Goal: Information Seeking & Learning: Learn about a topic

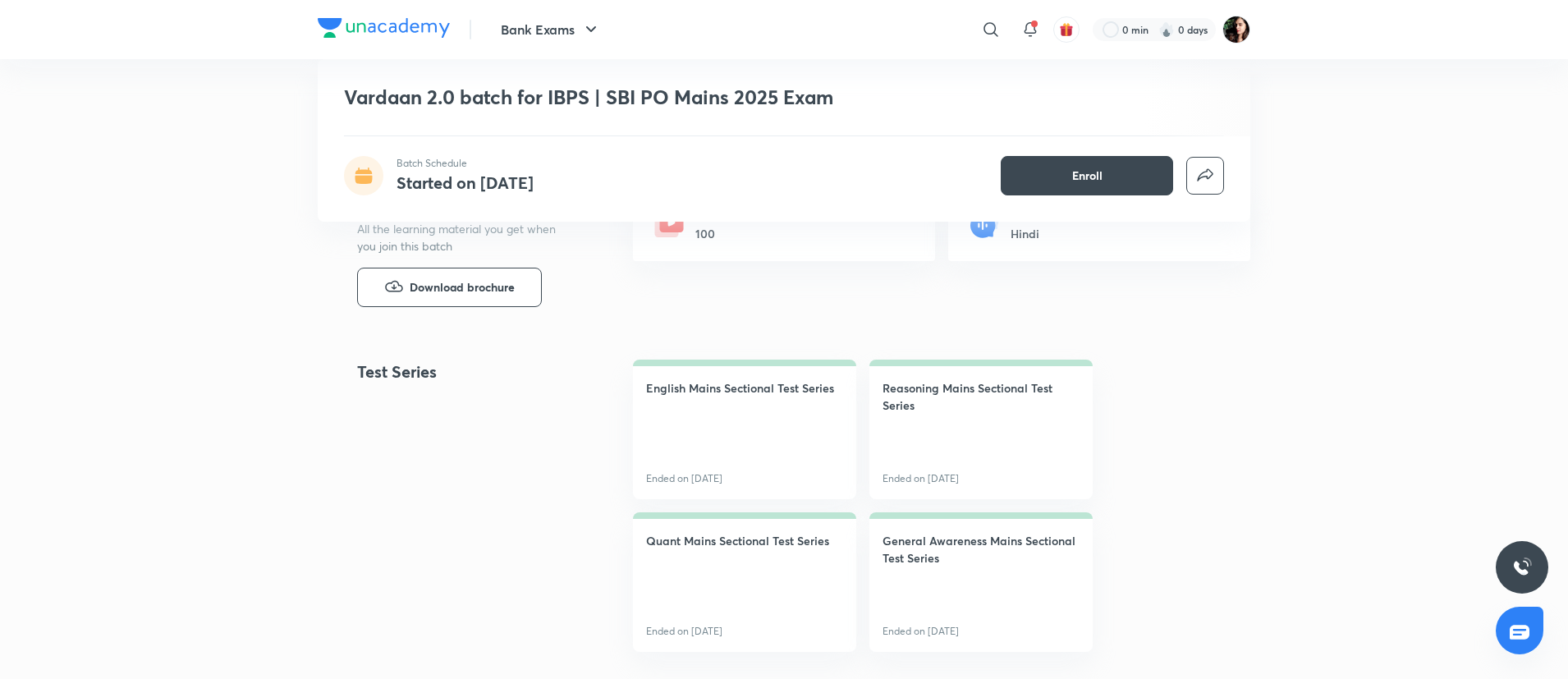
scroll to position [492, 0]
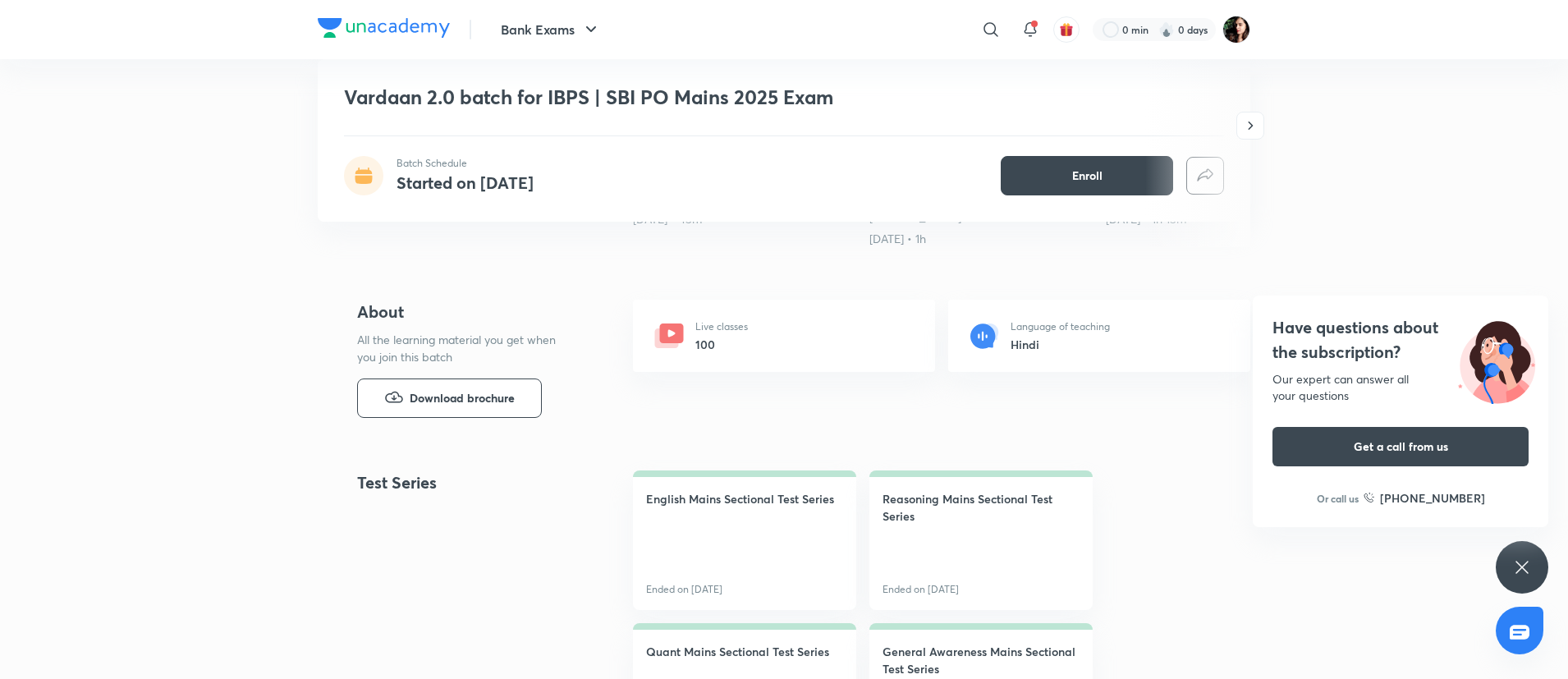
drag, startPoint x: 1516, startPoint y: 565, endPoint x: 1496, endPoint y: 557, distance: 21.5
click at [1515, 565] on icon at bounding box center [1521, 566] width 19 height 19
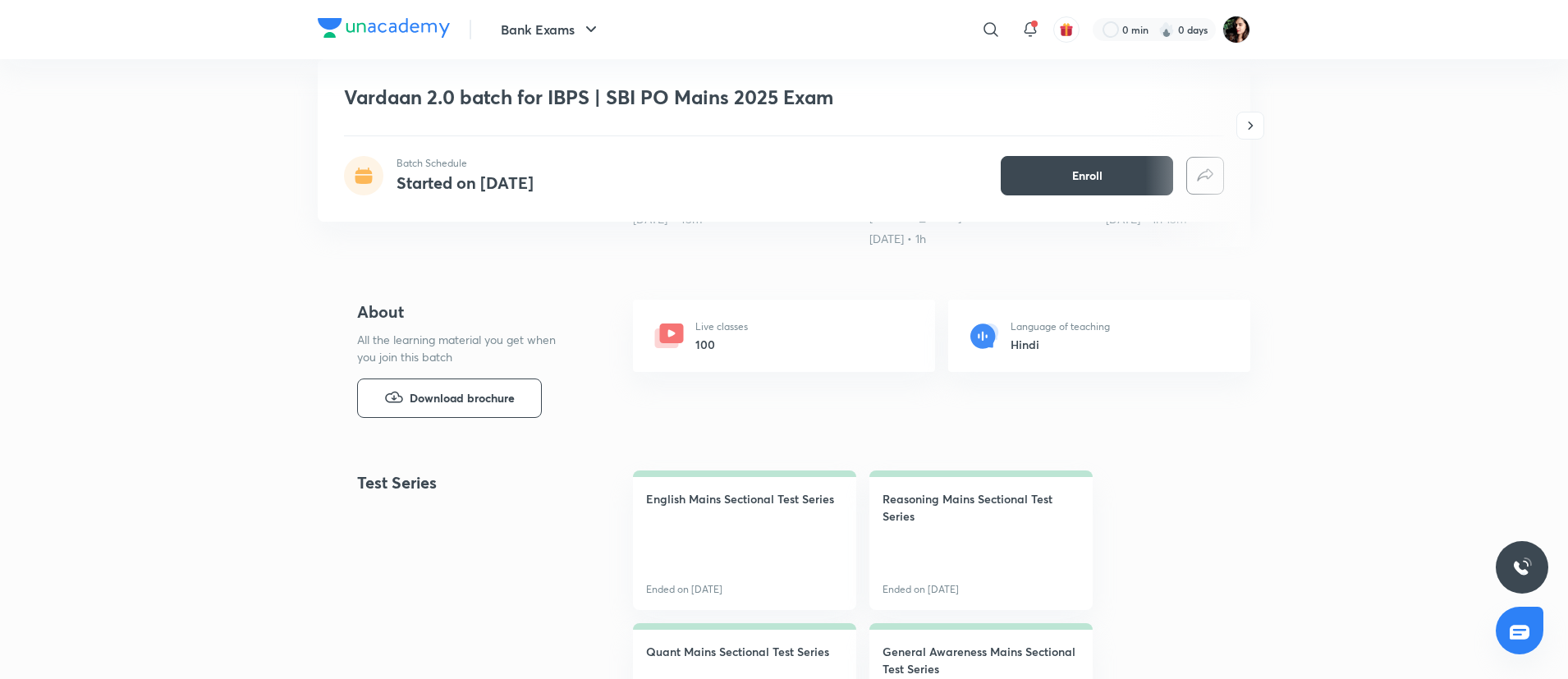
scroll to position [0, 0]
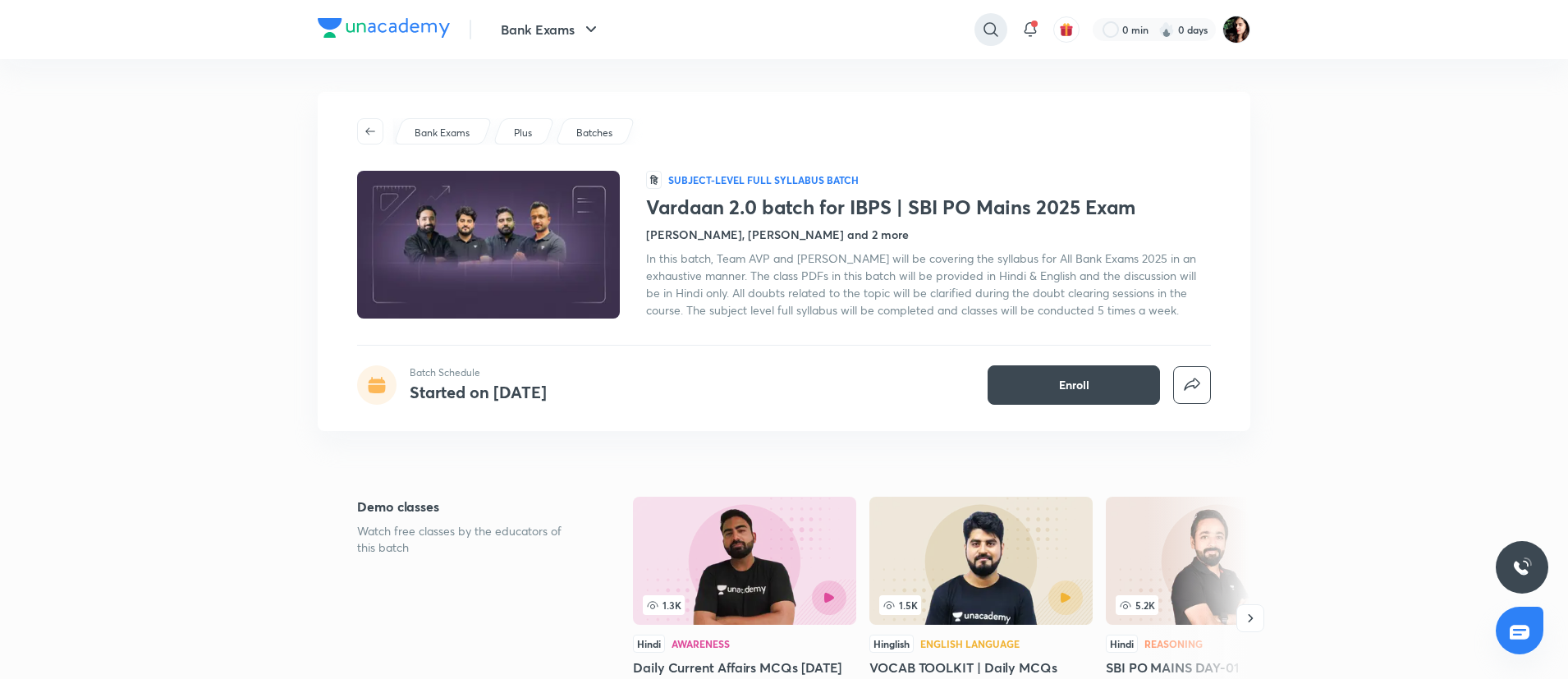
click at [991, 37] on icon at bounding box center [990, 28] width 19 height 19
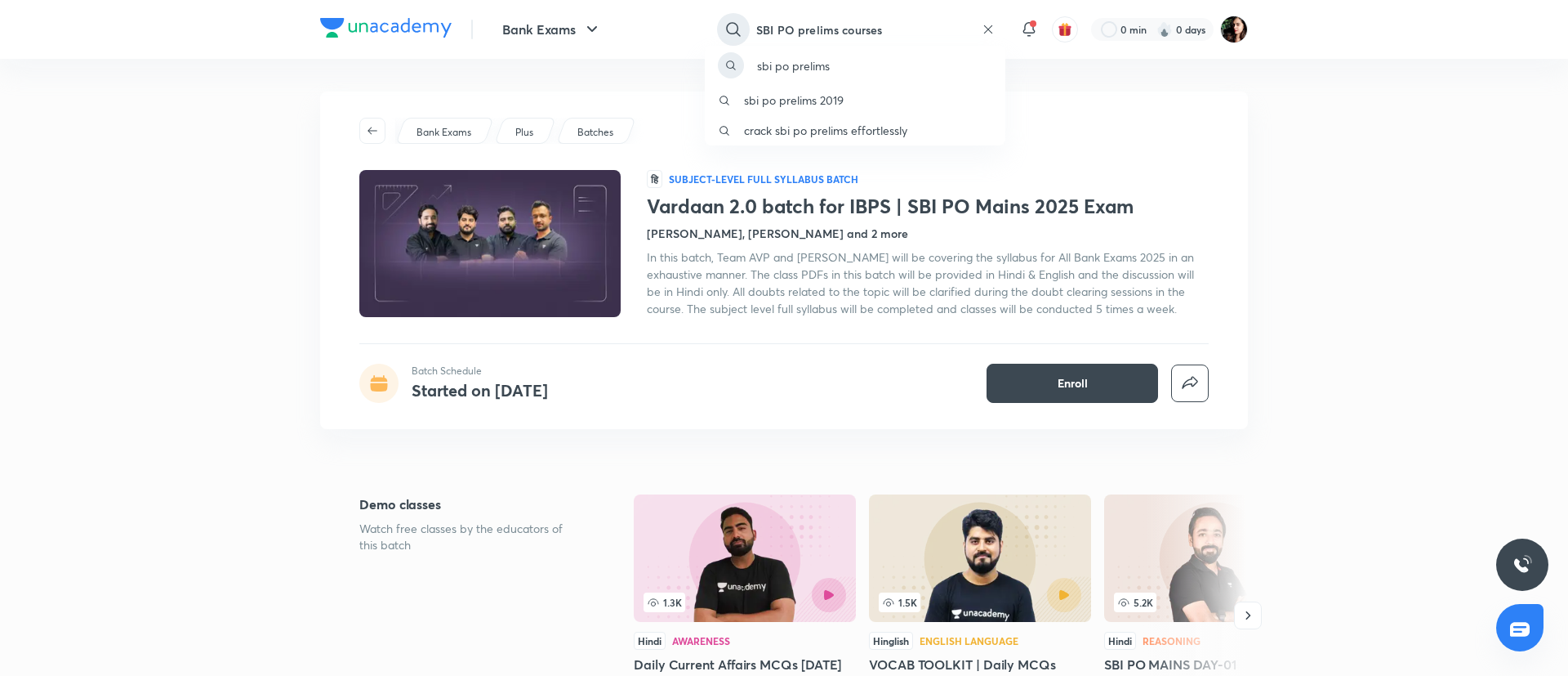
type input "SBI PO prelims courses"
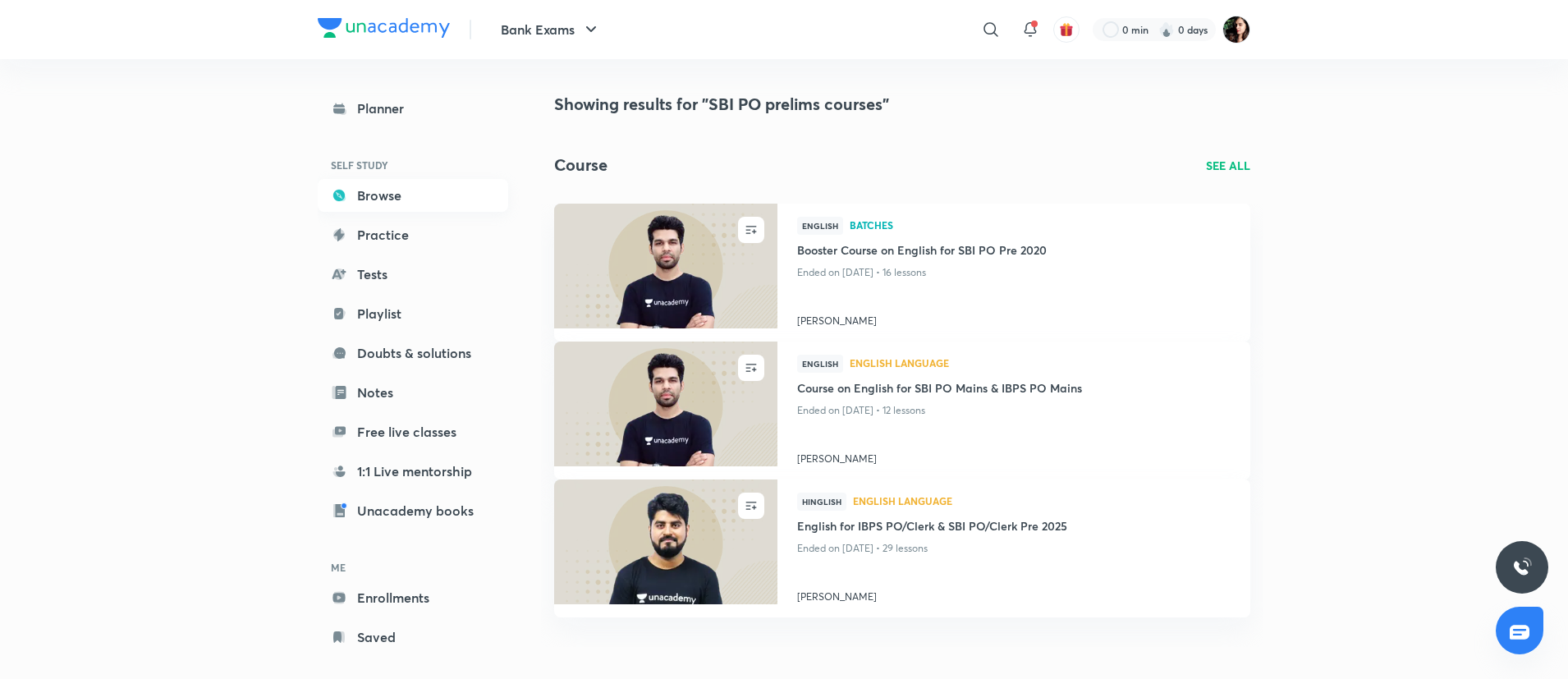
click at [344, 184] on link "Browse" at bounding box center [414, 195] width 191 height 33
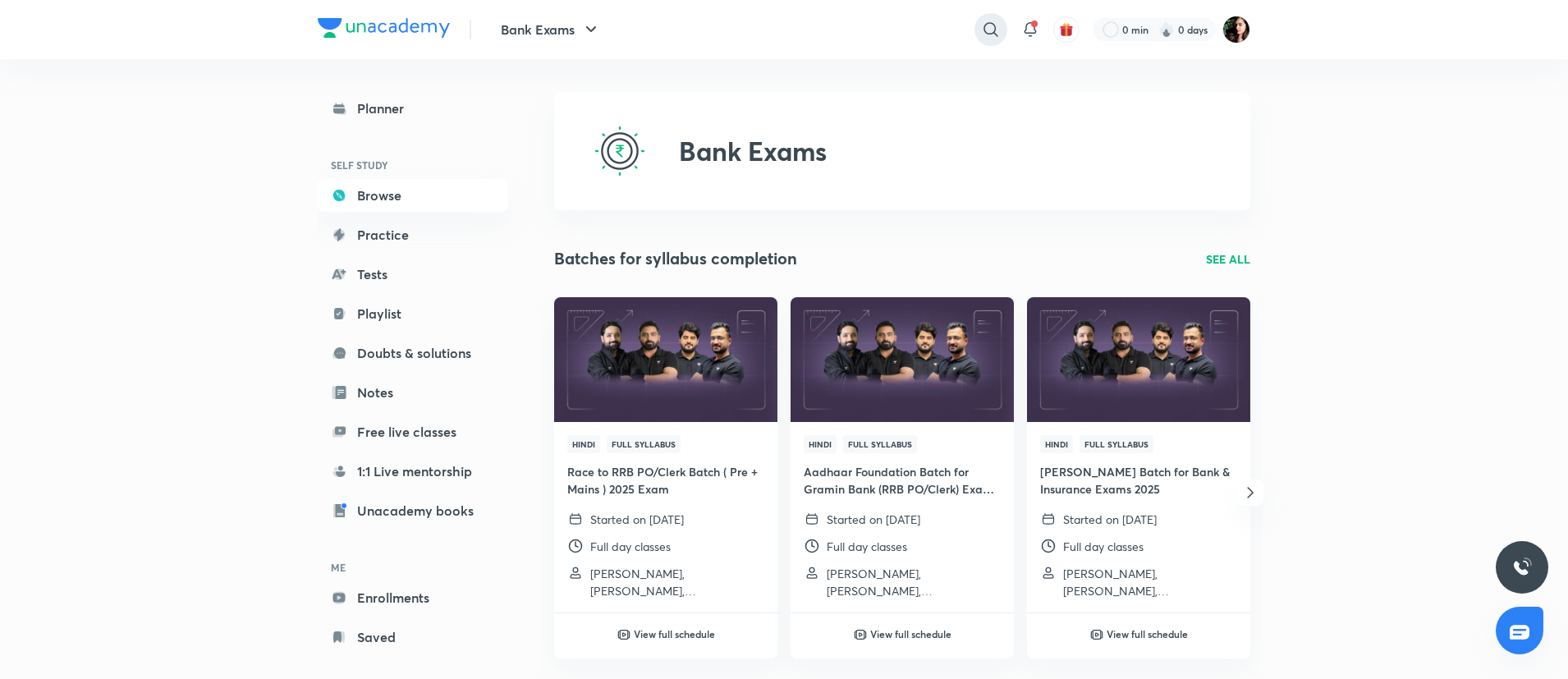
click at [985, 31] on icon at bounding box center [990, 28] width 14 height 14
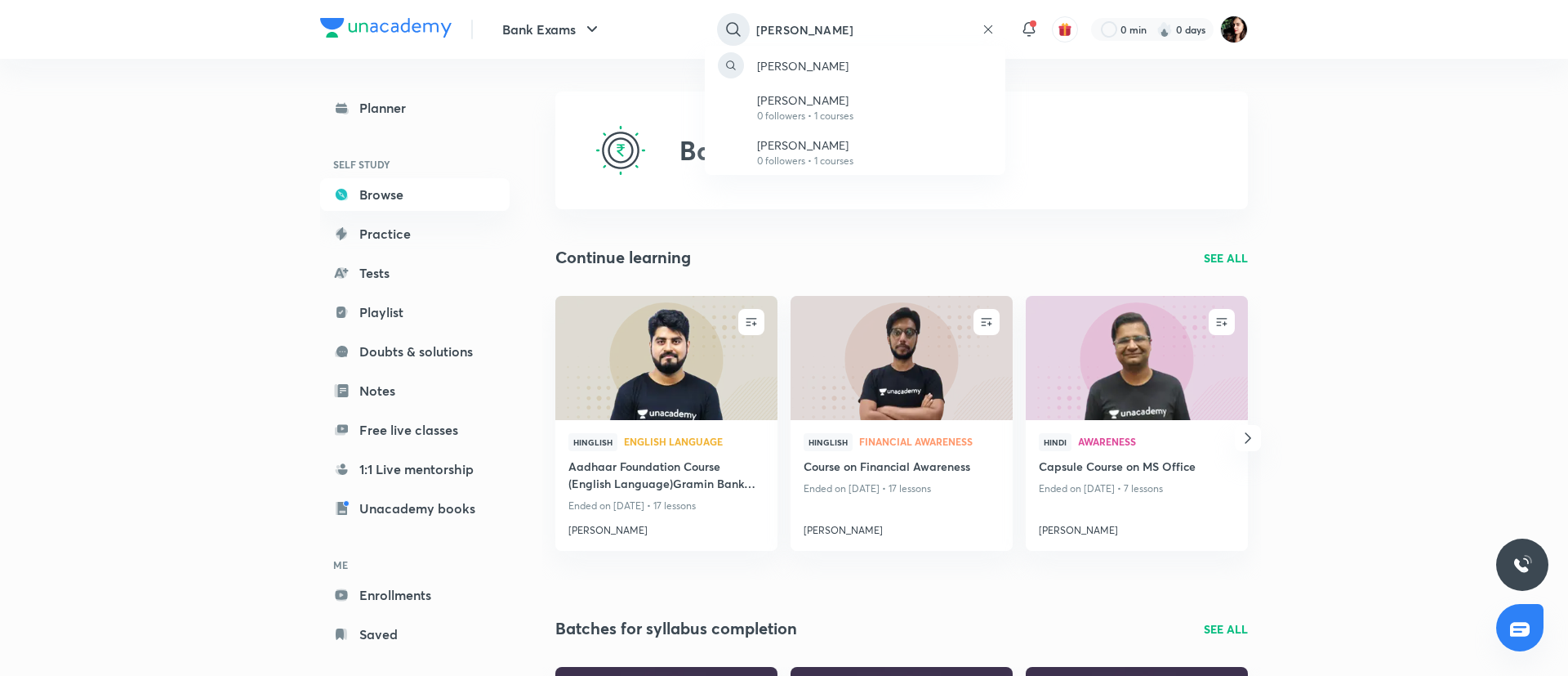
type input "sumit verma"
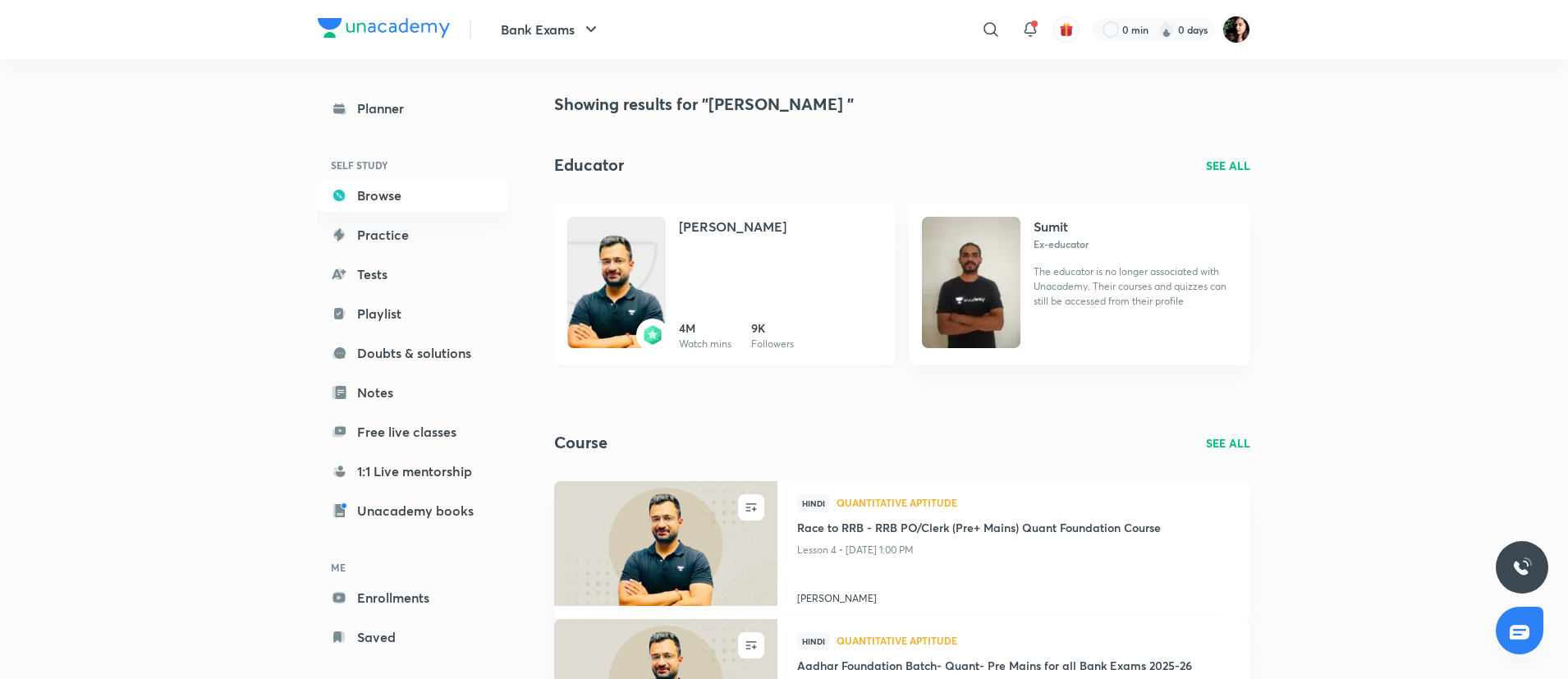
click at [649, 279] on img at bounding box center [616, 298] width 98 height 131
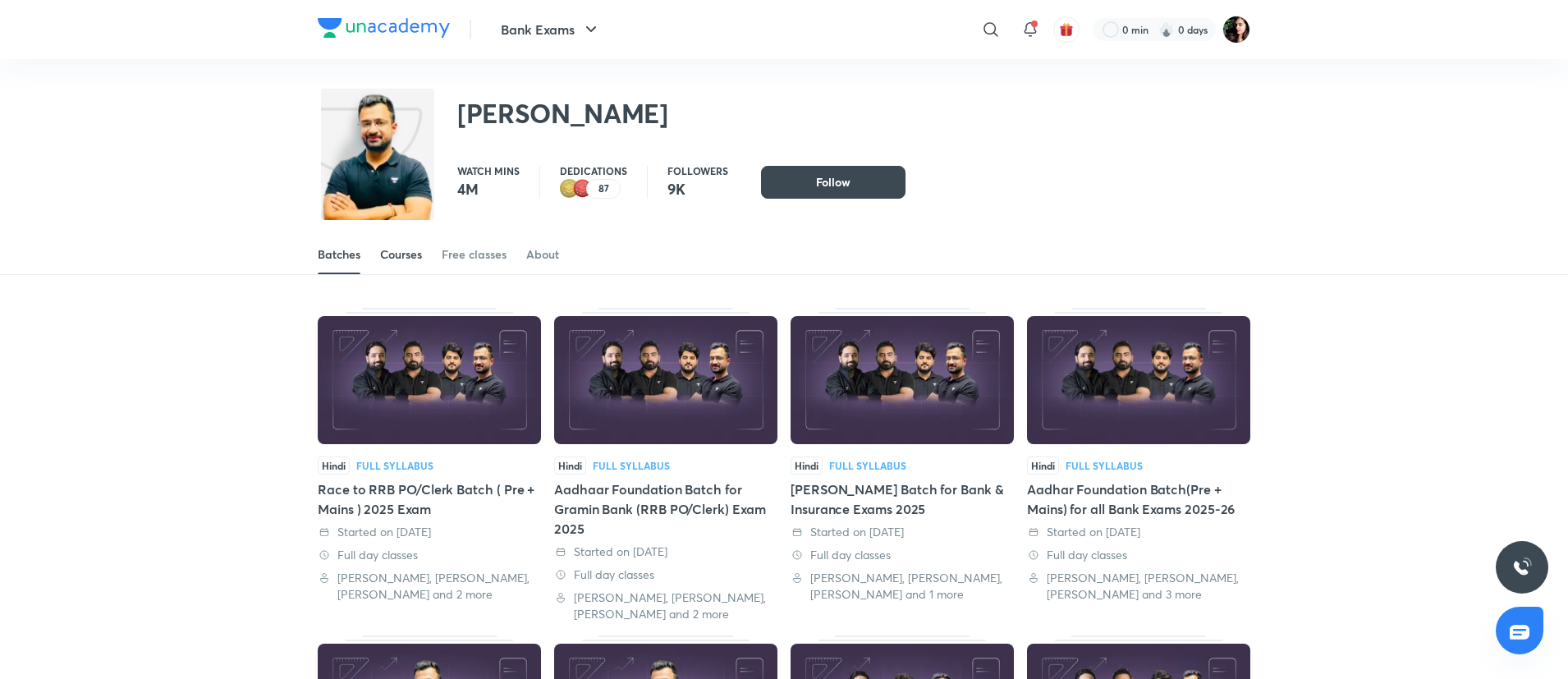
click at [403, 247] on div "Courses" at bounding box center [402, 255] width 42 height 16
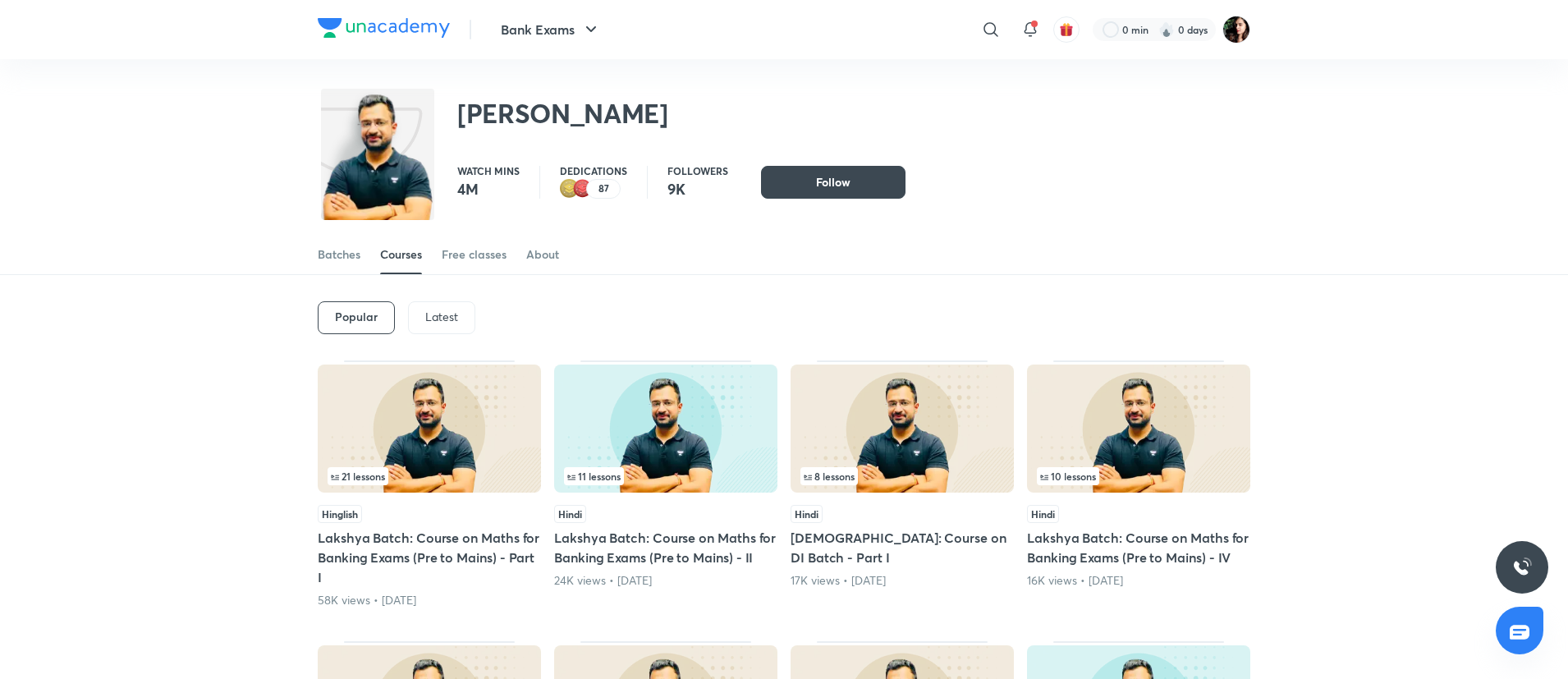
click at [458, 334] on div "Popular Latest" at bounding box center [784, 317] width 933 height 85
click at [458, 324] on div "Latest" at bounding box center [441, 318] width 67 height 33
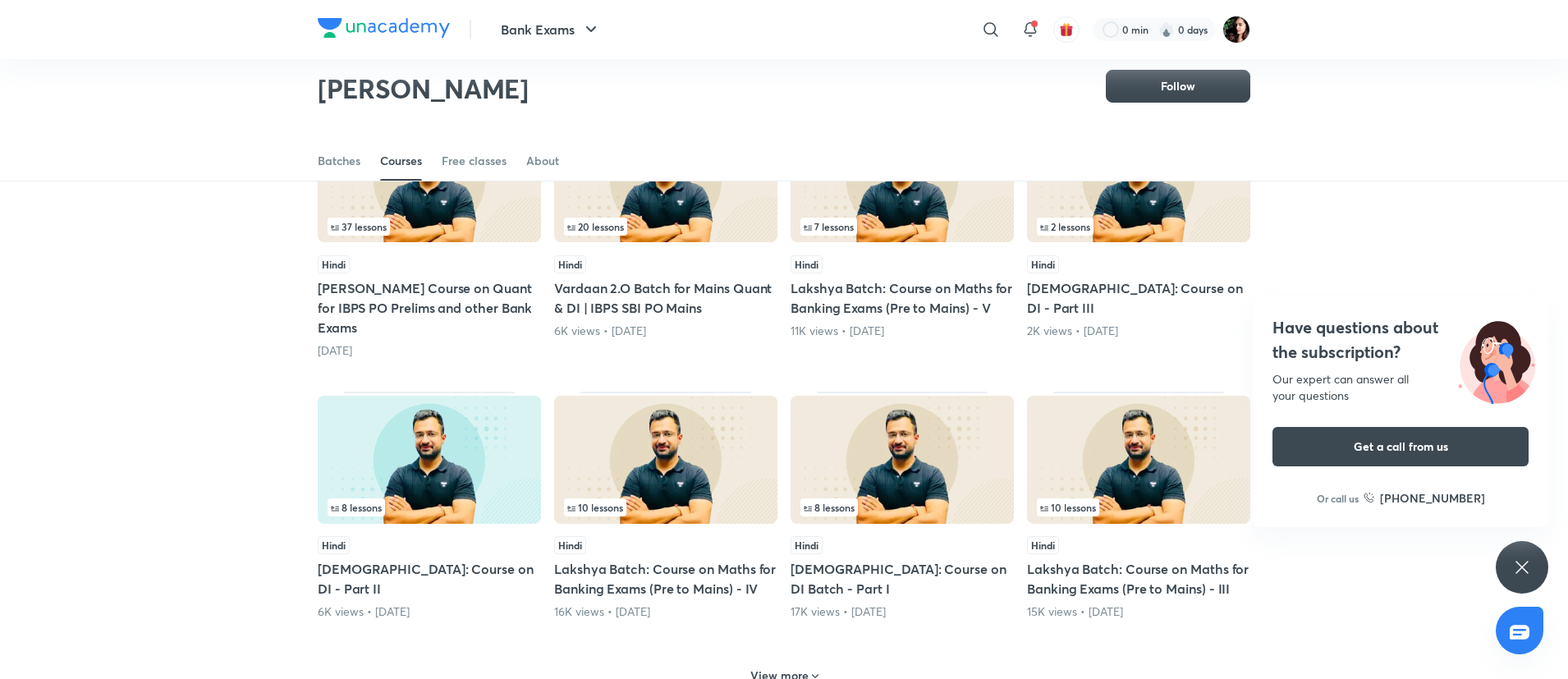
scroll to position [563, 0]
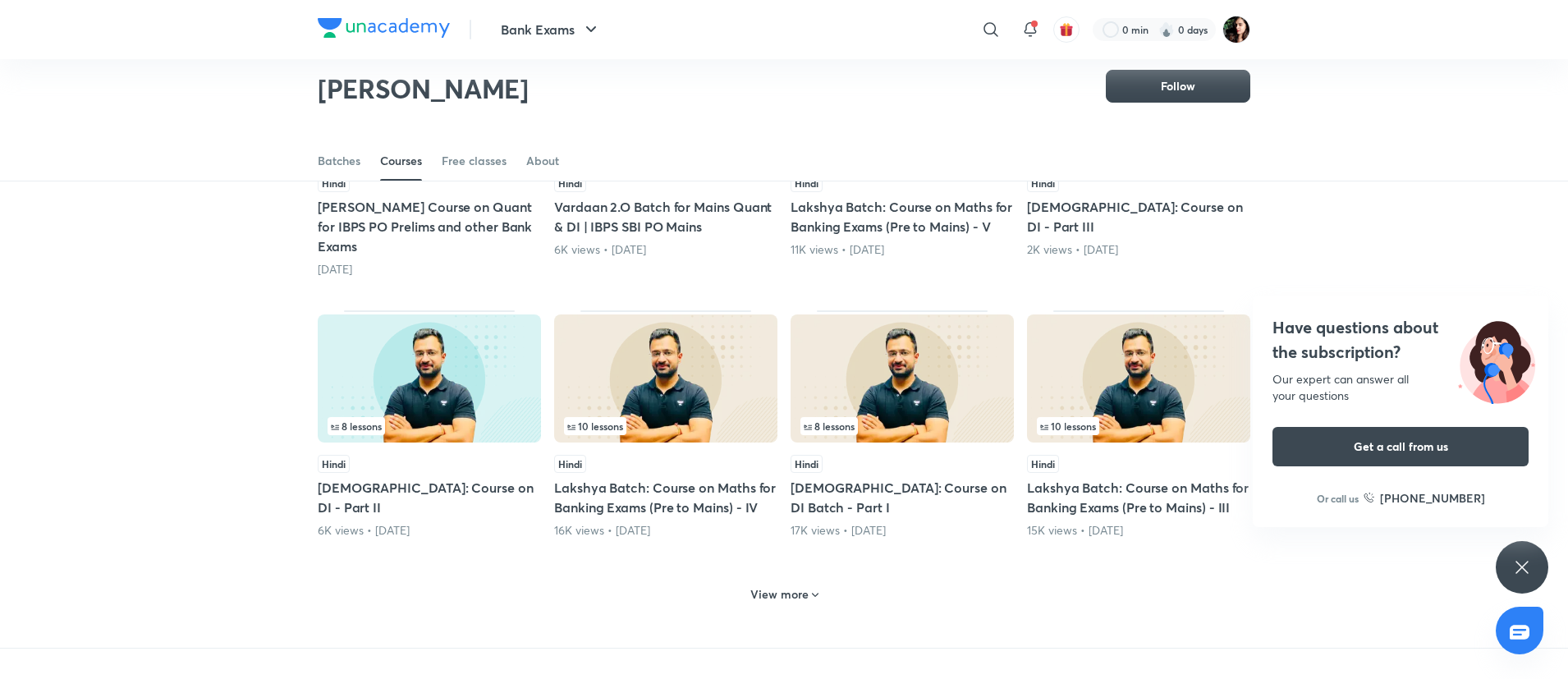
click at [796, 586] on h6 "View more" at bounding box center [779, 594] width 59 height 16
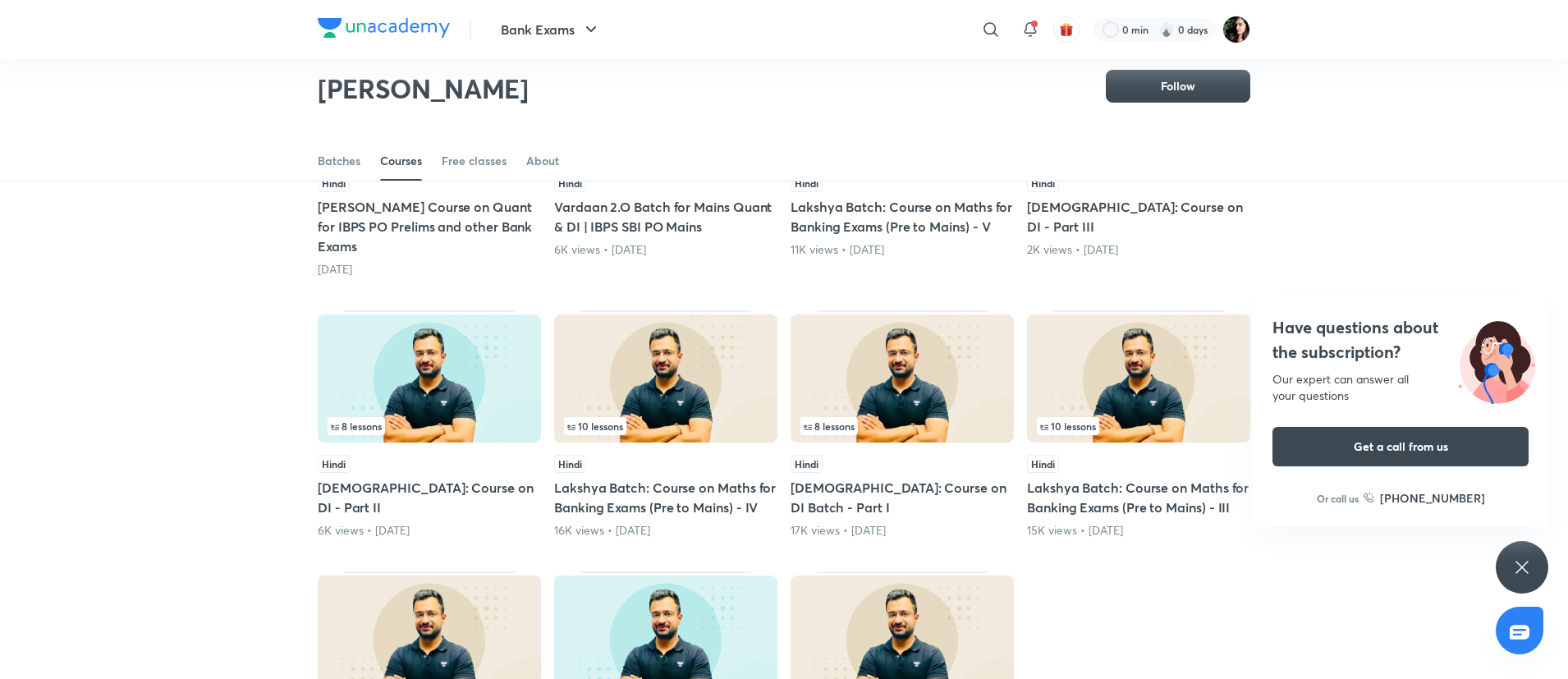
click at [818, 344] on img at bounding box center [902, 378] width 224 height 128
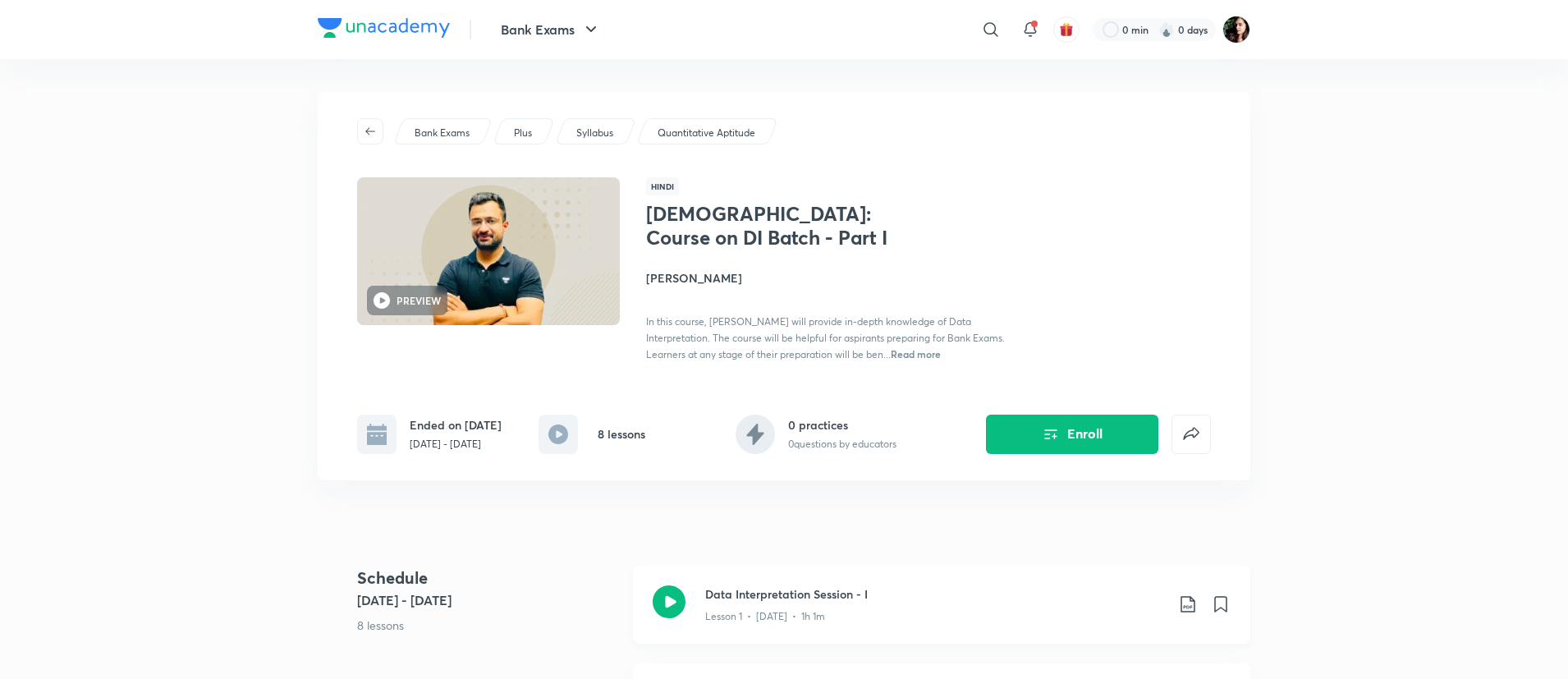
click at [687, 597] on div "Data Interpretation Session - I Lesson 1 • Mar 2 • 1h 1m" at bounding box center [941, 604] width 617 height 78
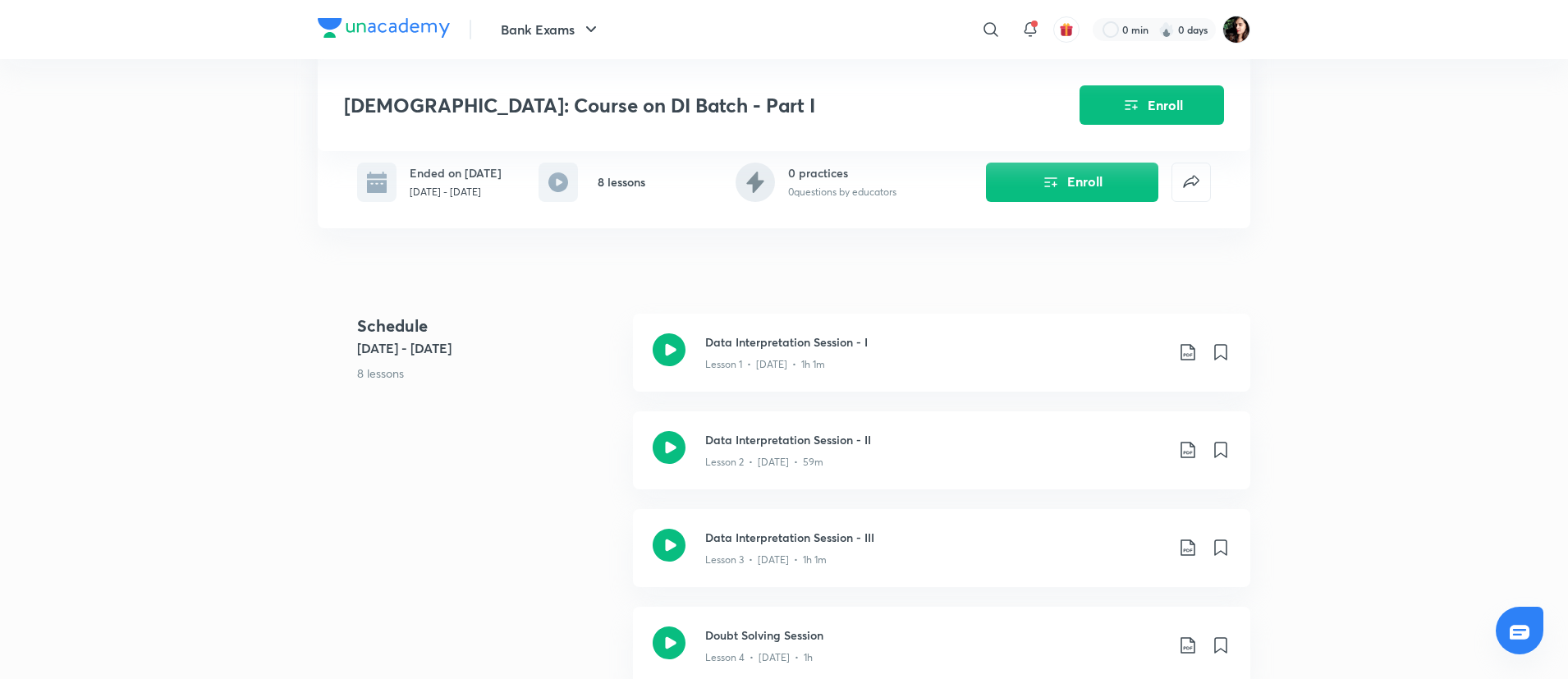
scroll to position [369, 0]
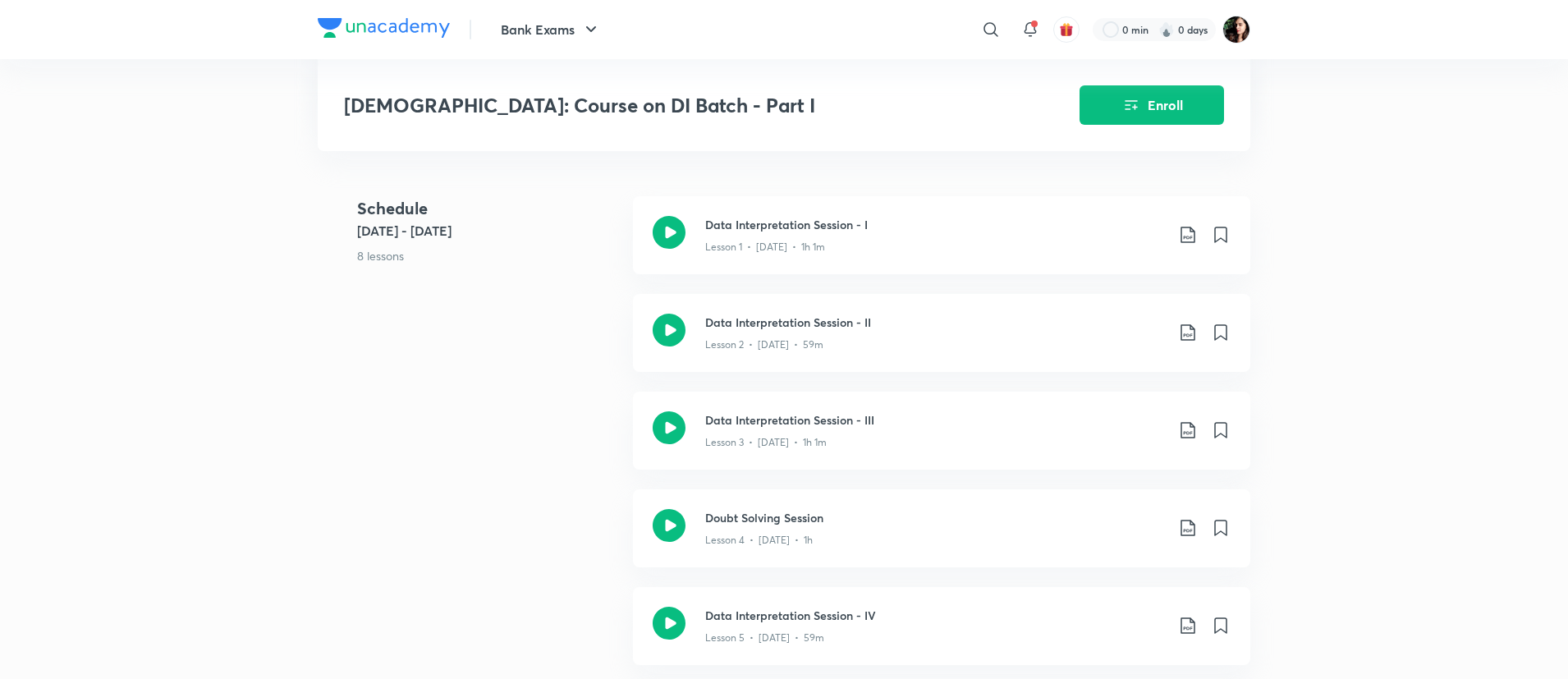
scroll to position [563, 0]
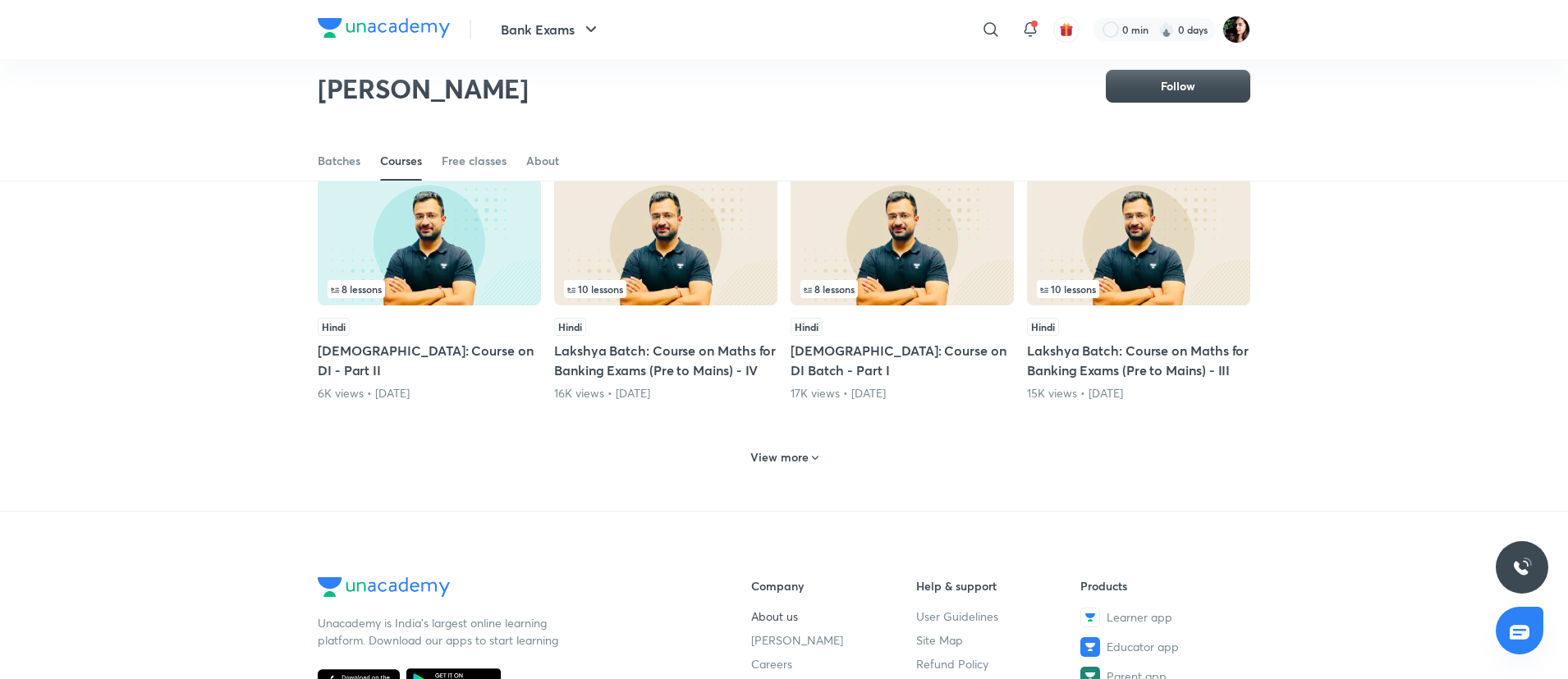
scroll to position [808, 0]
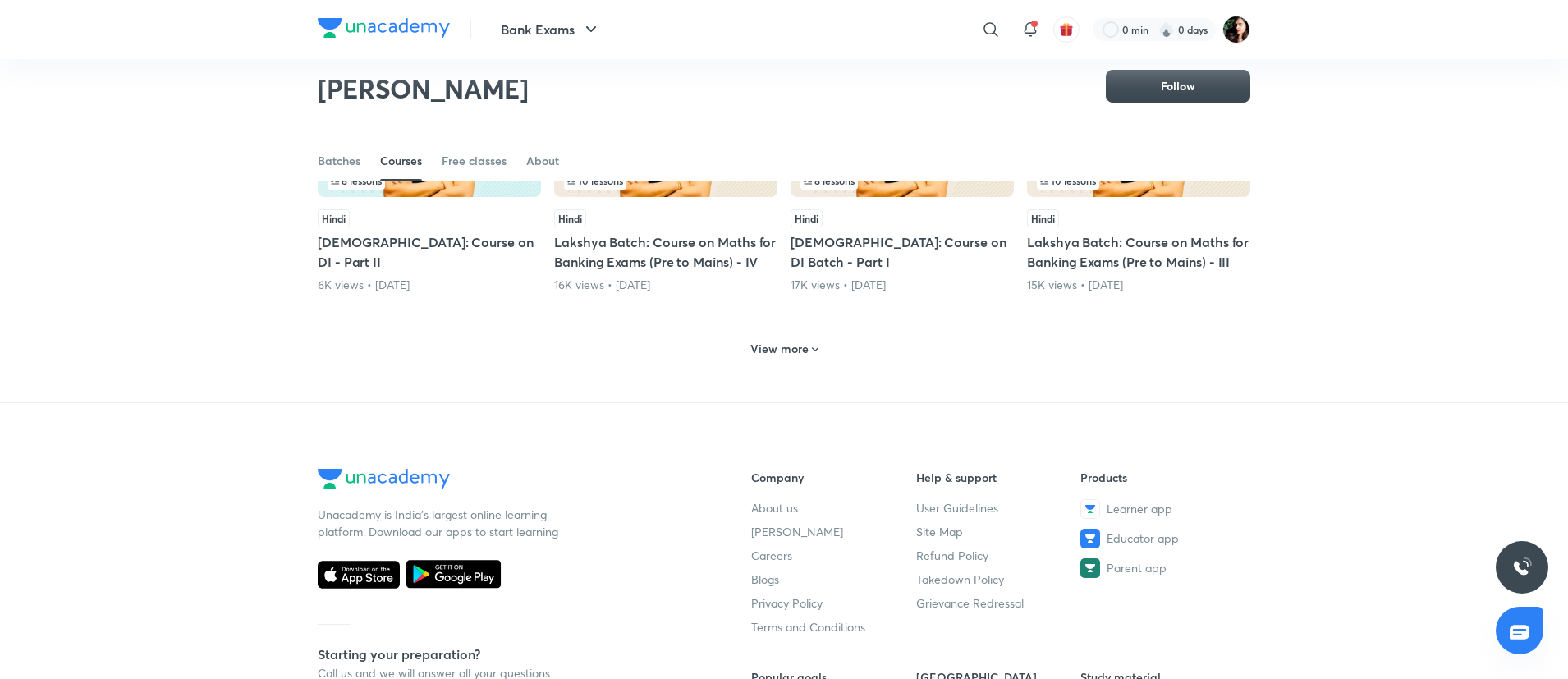
click at [797, 344] on div "View more" at bounding box center [784, 346] width 933 height 43
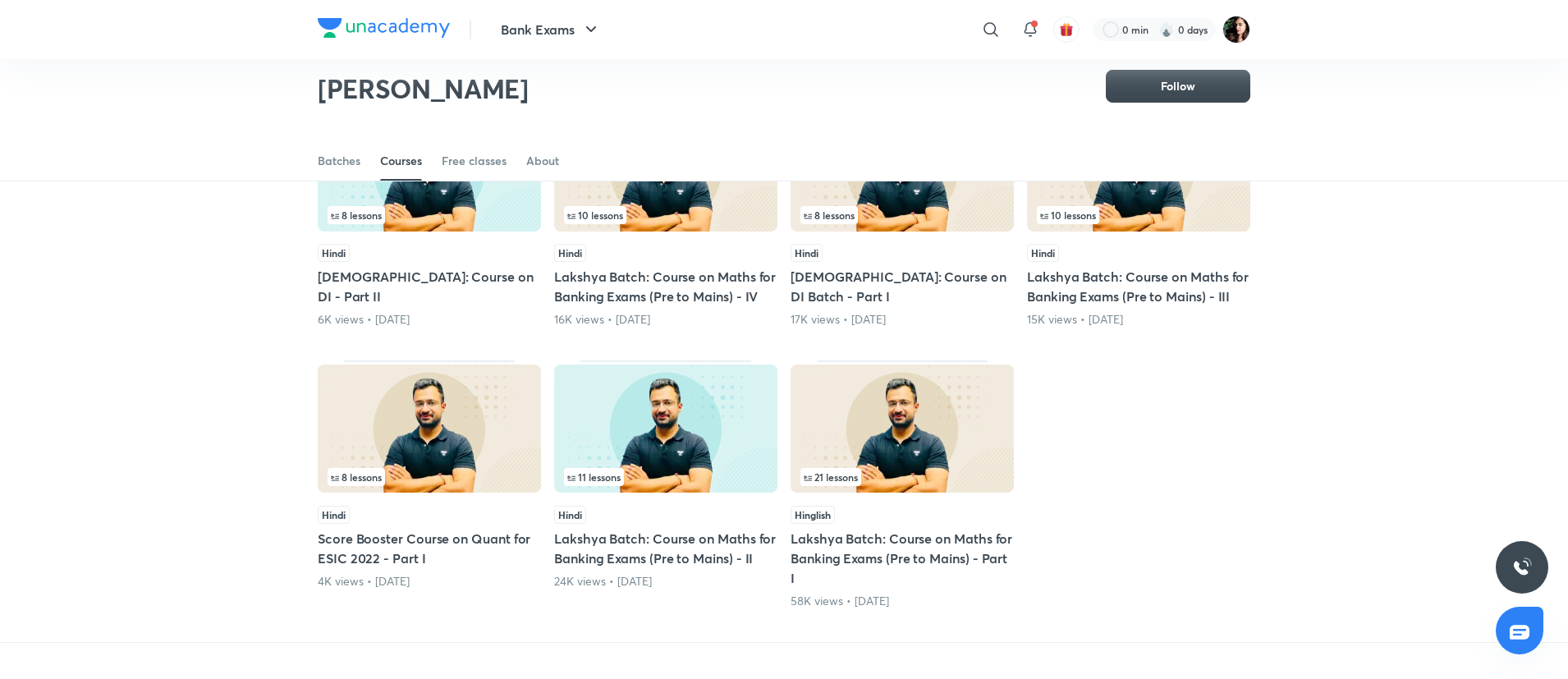
scroll to position [685, 0]
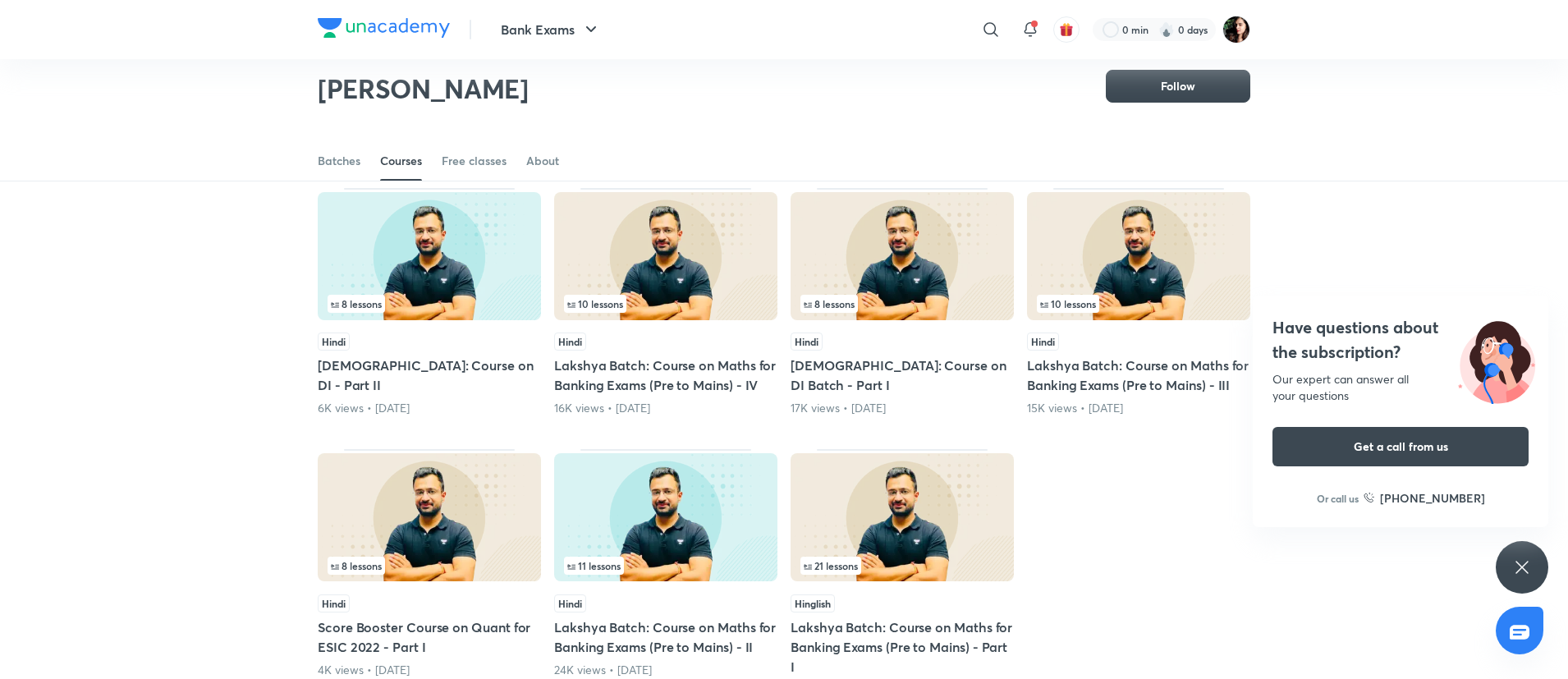
click at [1519, 570] on icon at bounding box center [1521, 566] width 12 height 12
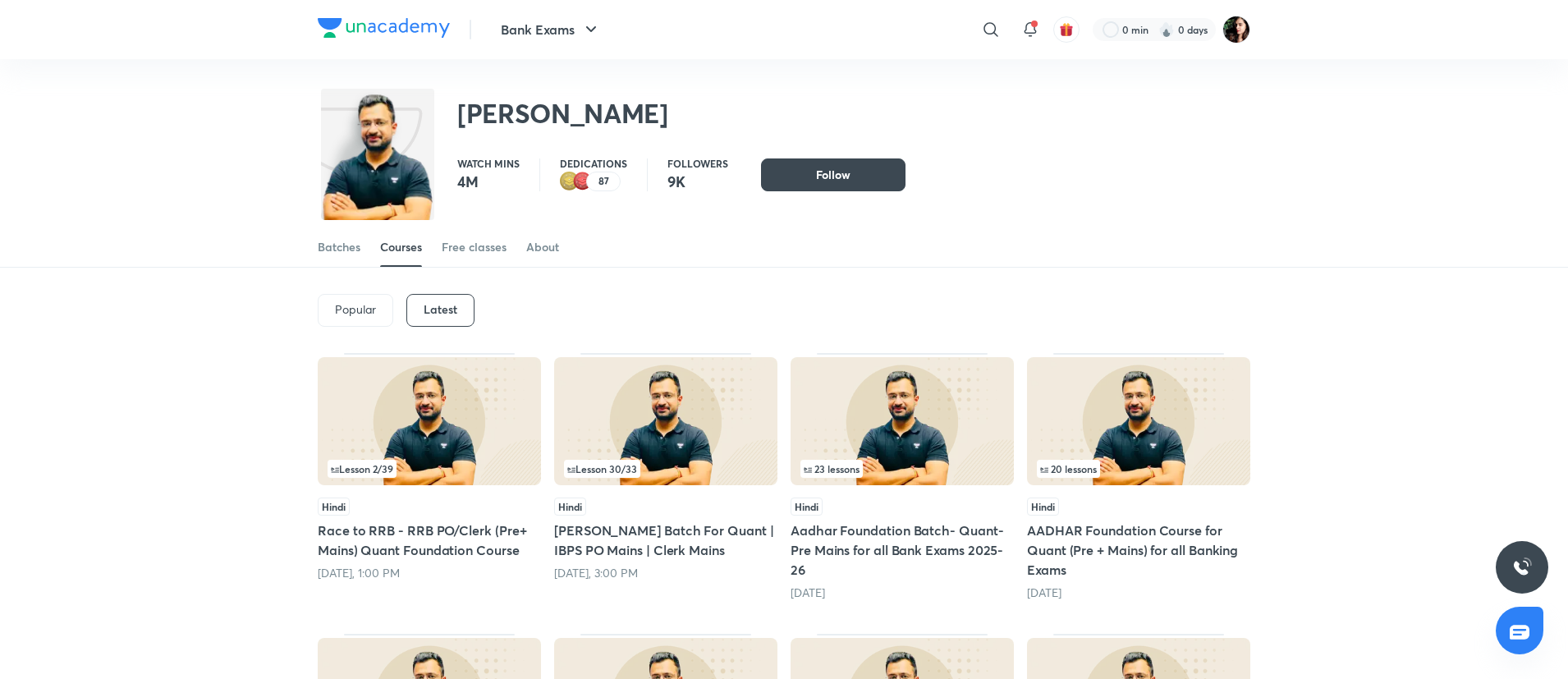
scroll to position [0, 0]
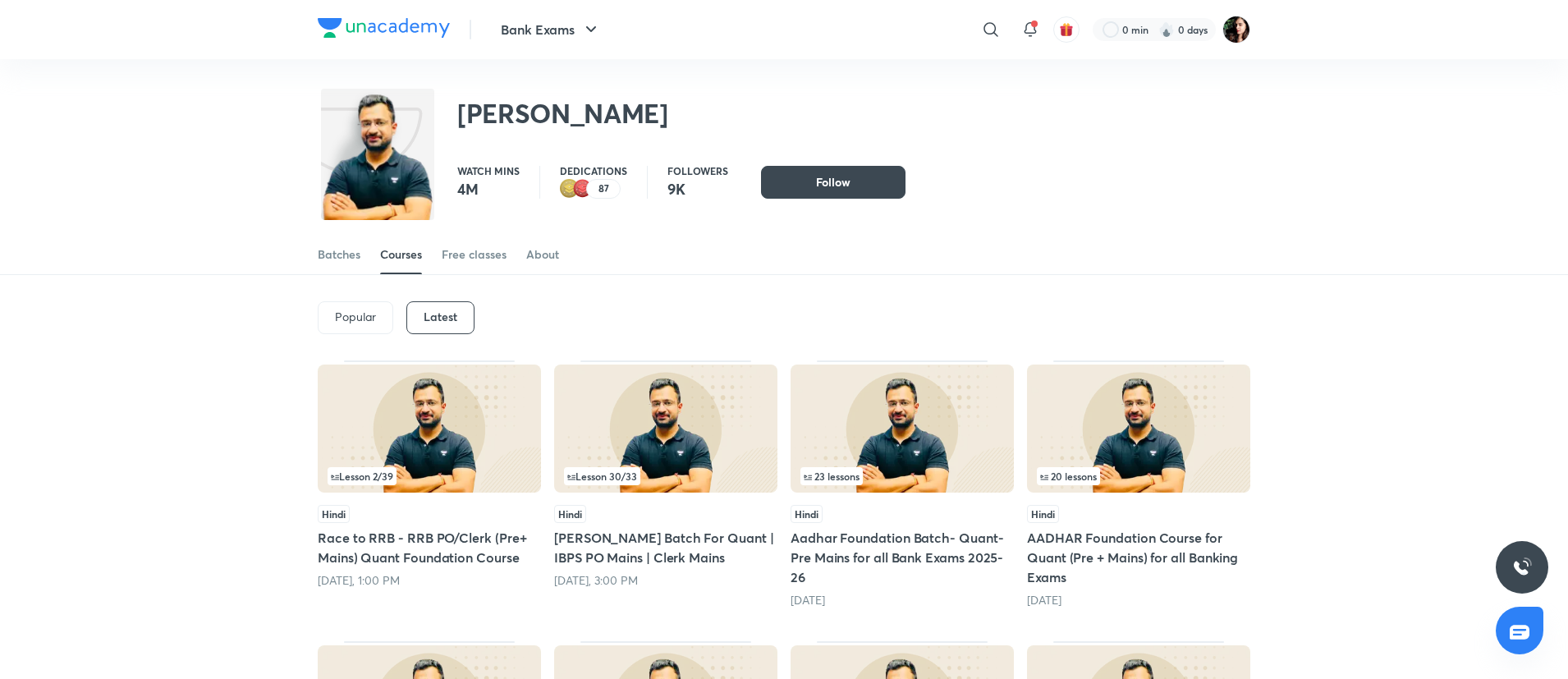
drag, startPoint x: 991, startPoint y: 22, endPoint x: 995, endPoint y: 30, distance: 8.9
click at [991, 25] on icon at bounding box center [990, 28] width 19 height 19
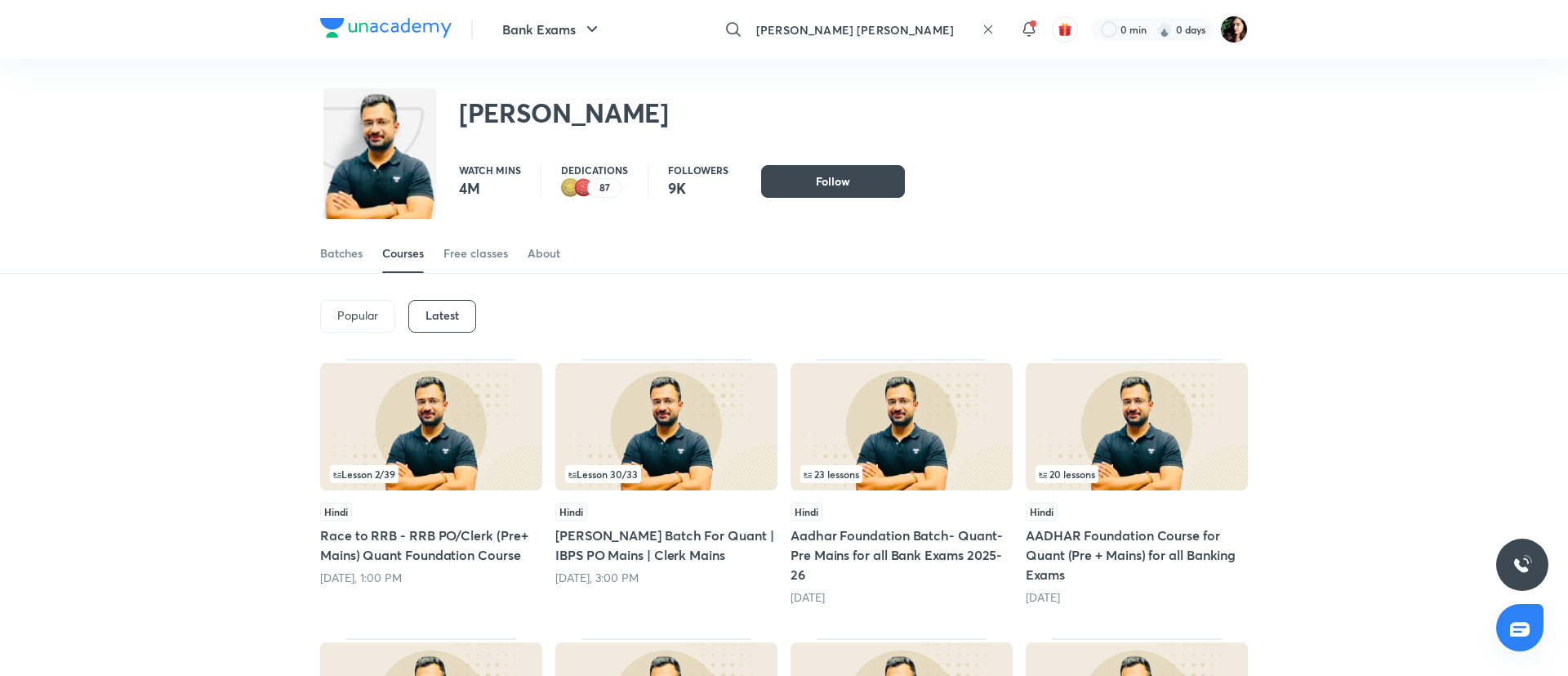
type input "arun singh rawat"
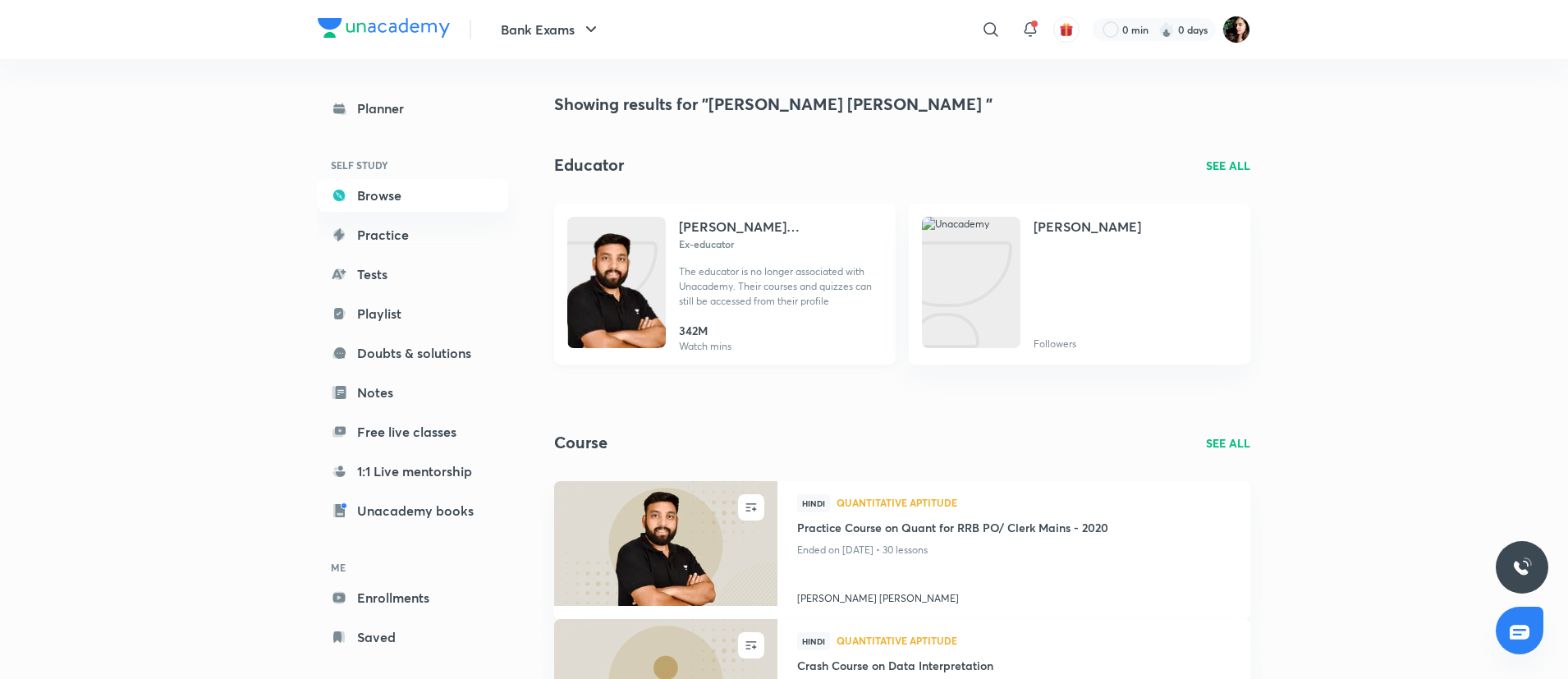
click at [603, 248] on img at bounding box center [616, 298] width 98 height 131
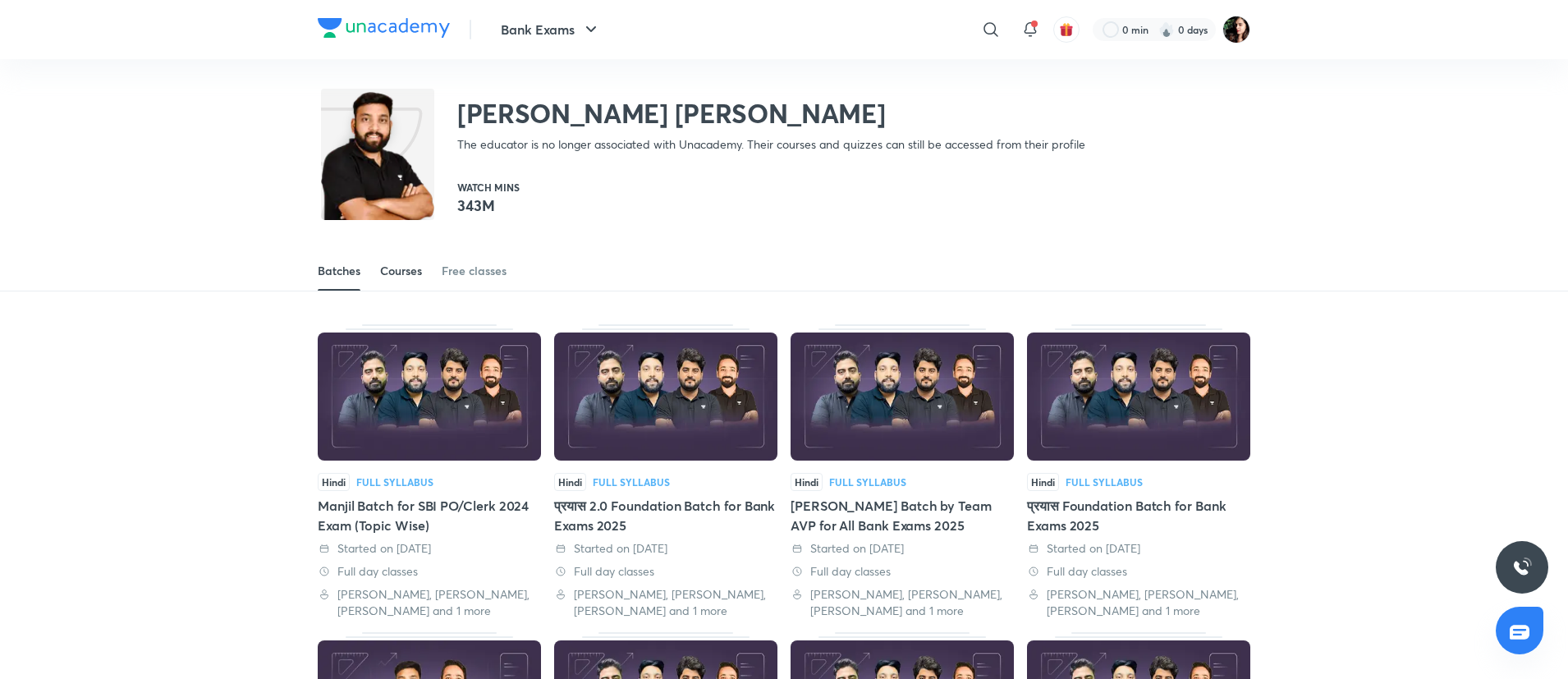
click at [405, 273] on div "Courses" at bounding box center [402, 271] width 42 height 16
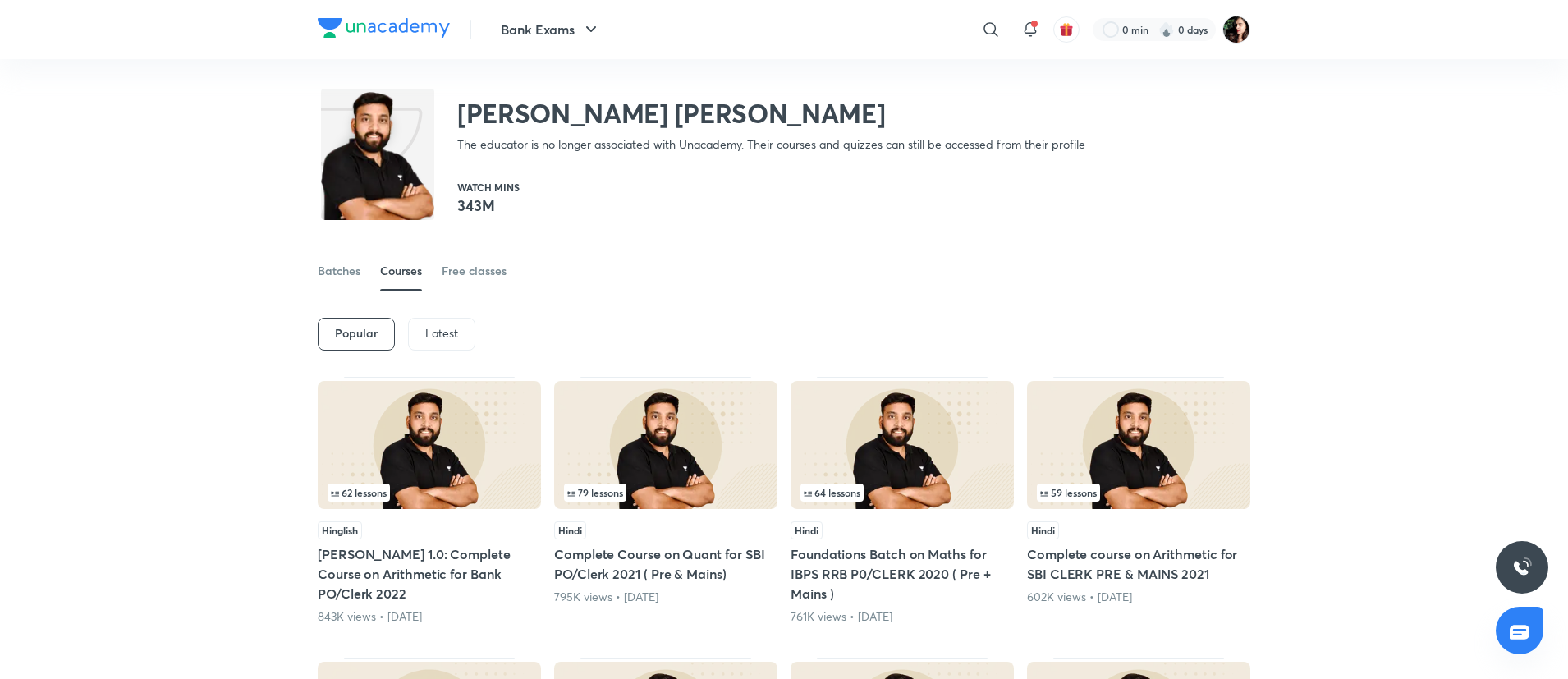
click at [429, 357] on div "Popular Latest" at bounding box center [784, 334] width 933 height 85
click at [428, 328] on p "Latest" at bounding box center [442, 333] width 33 height 13
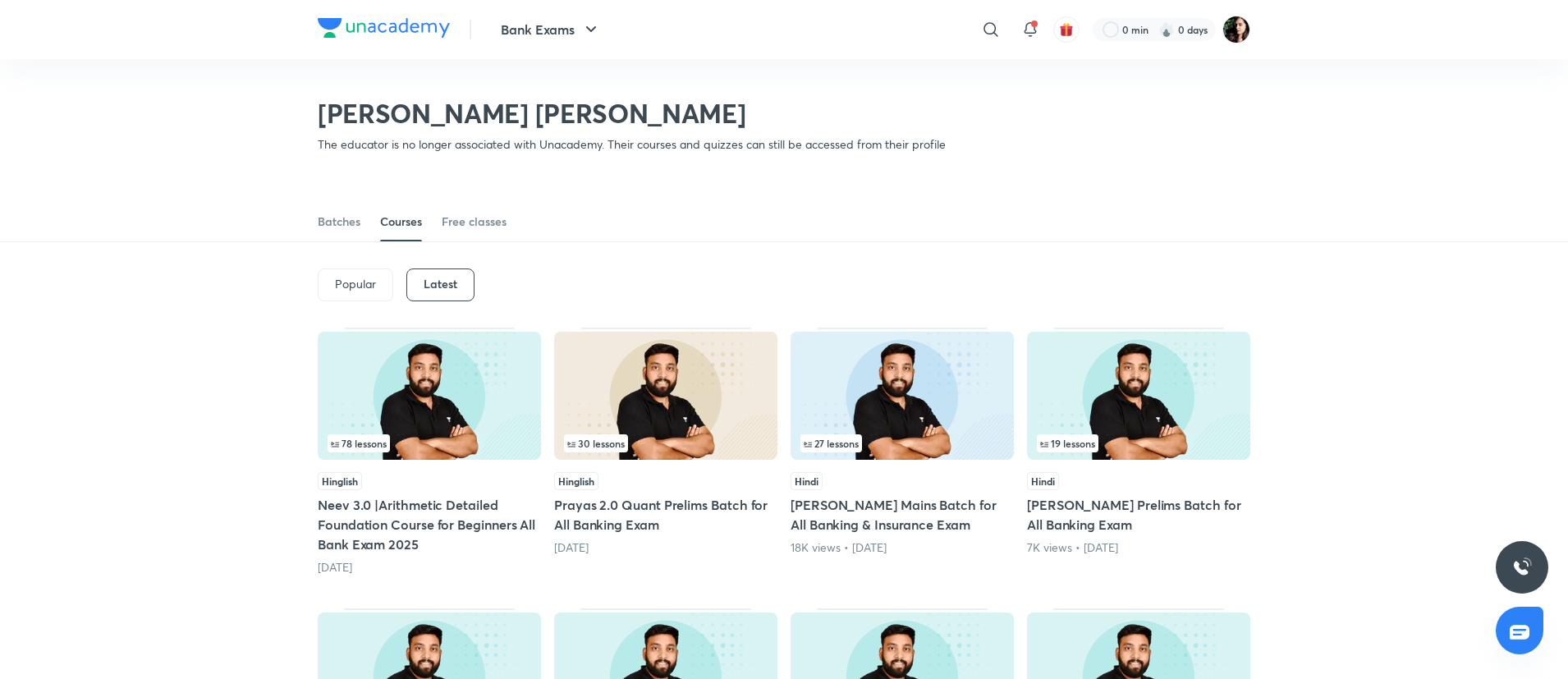
scroll to position [502, 0]
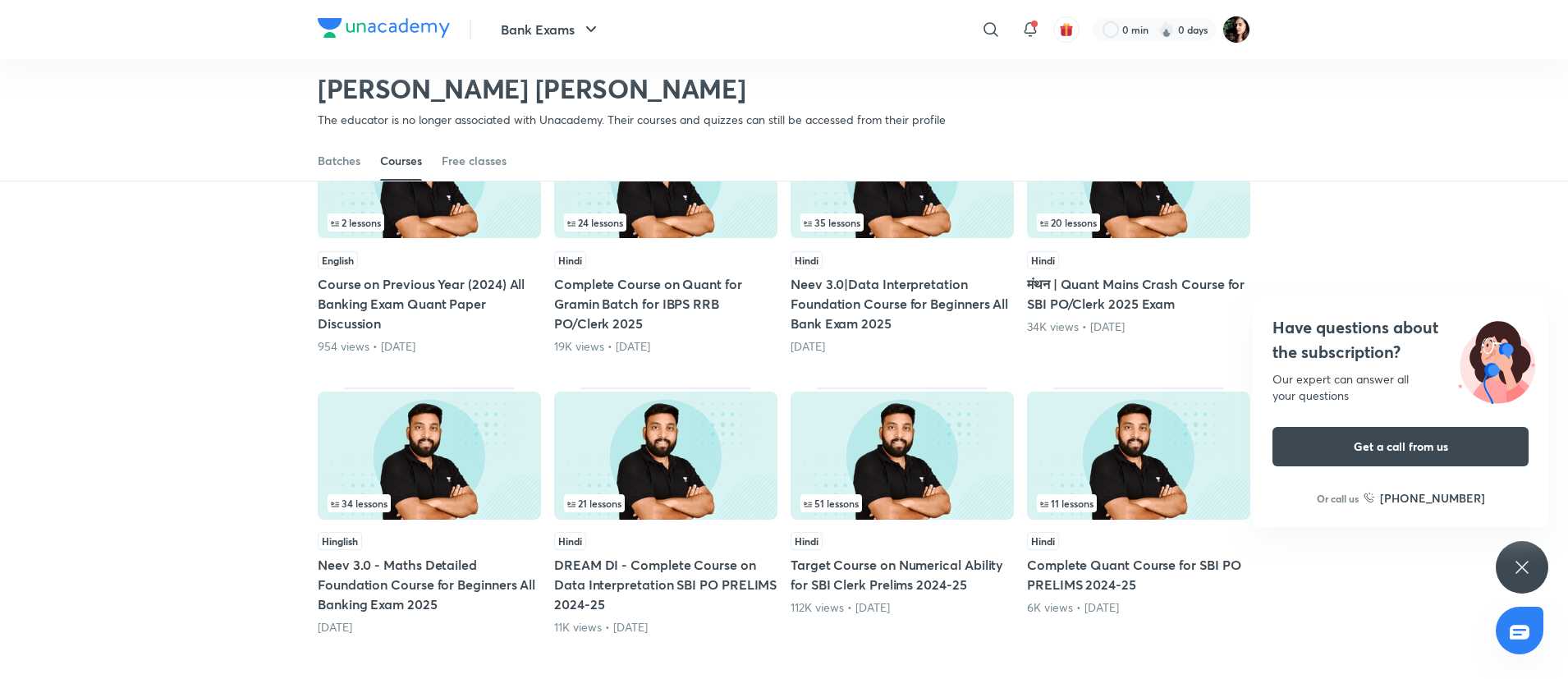
click at [1518, 573] on icon at bounding box center [1521, 566] width 19 height 19
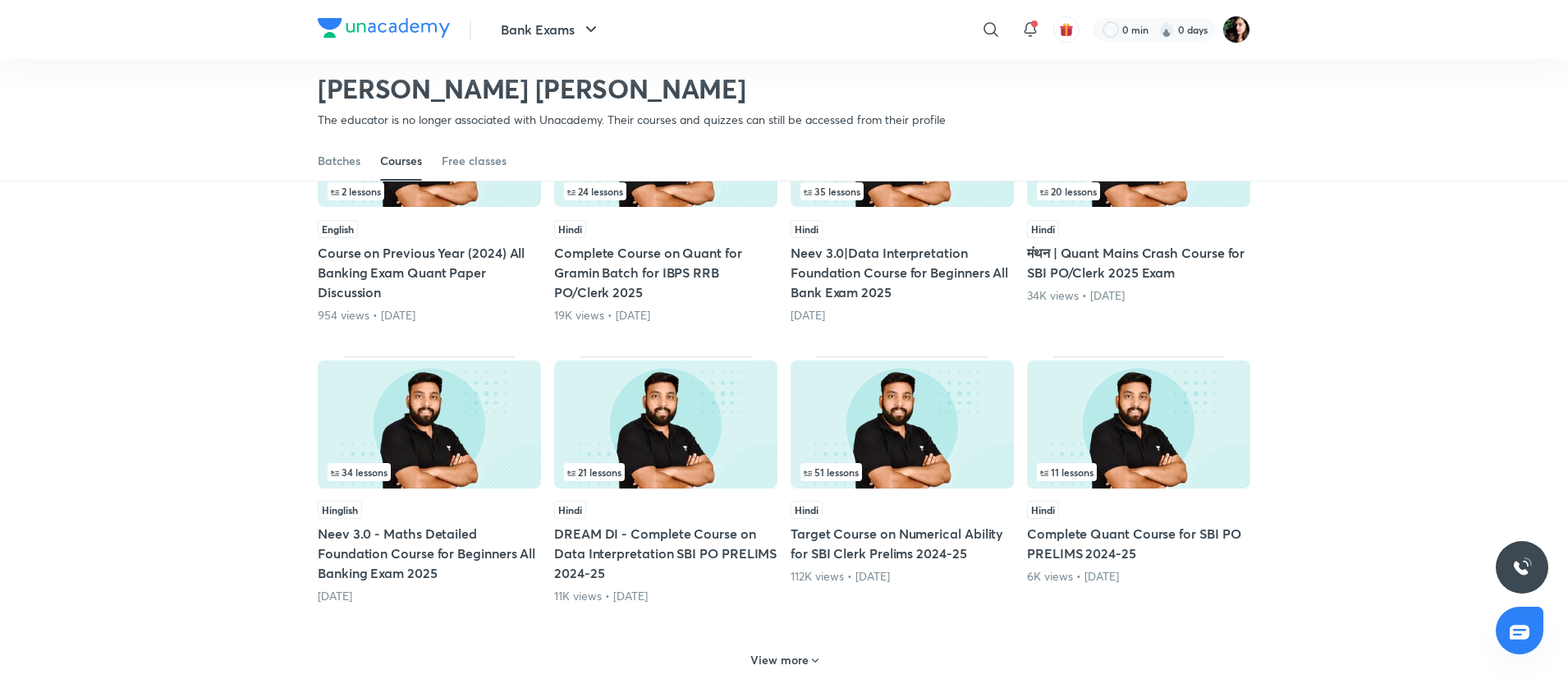
scroll to position [749, 0]
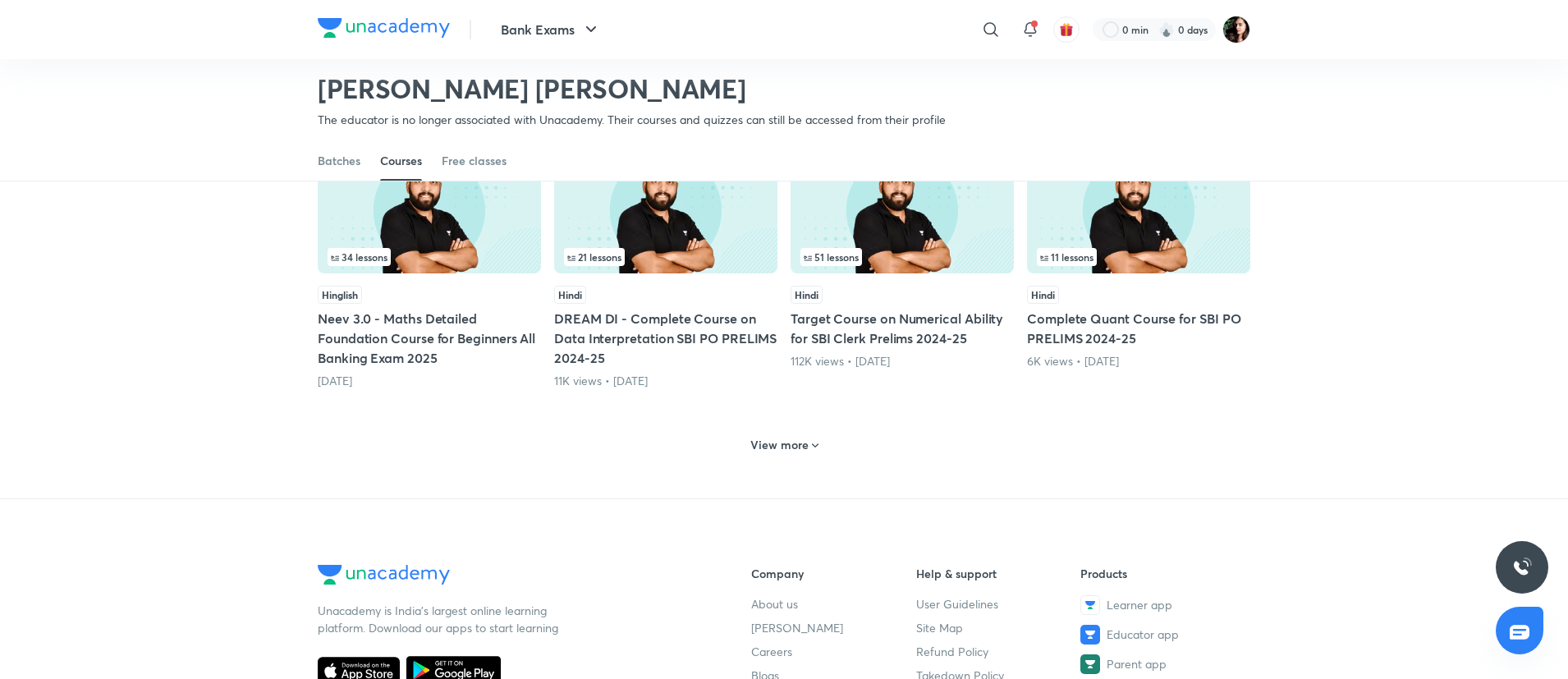
click at [776, 454] on div "View more" at bounding box center [784, 444] width 82 height 27
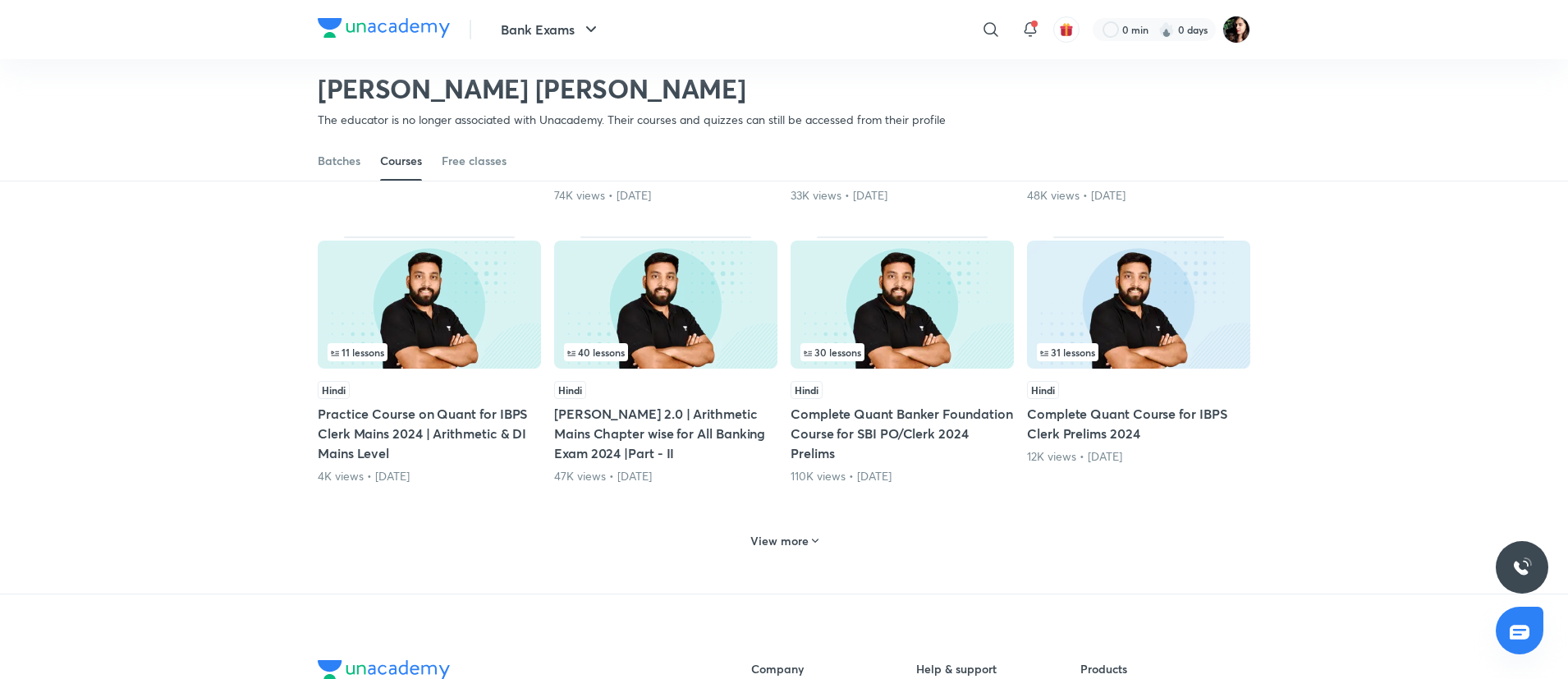
scroll to position [1610, 0]
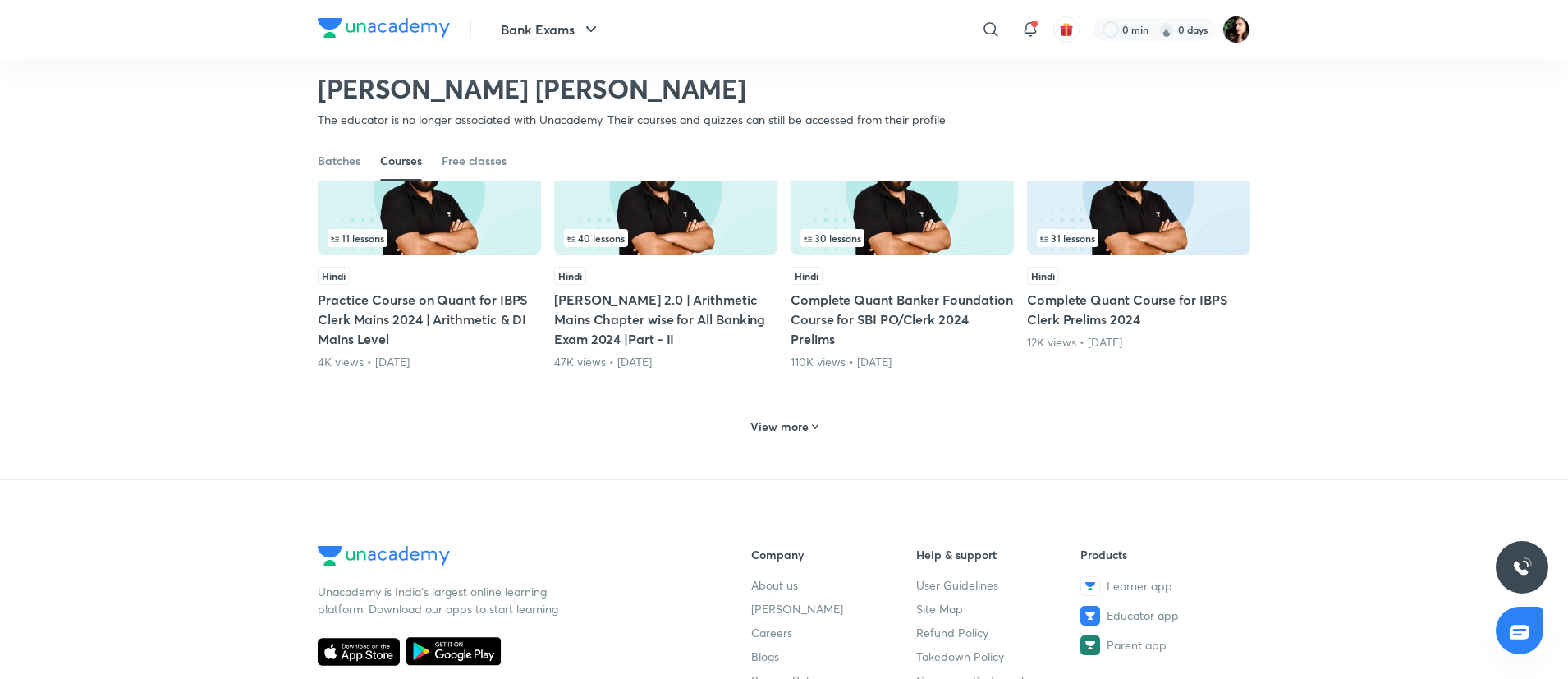
click at [776, 428] on h6 "View more" at bounding box center [779, 427] width 59 height 16
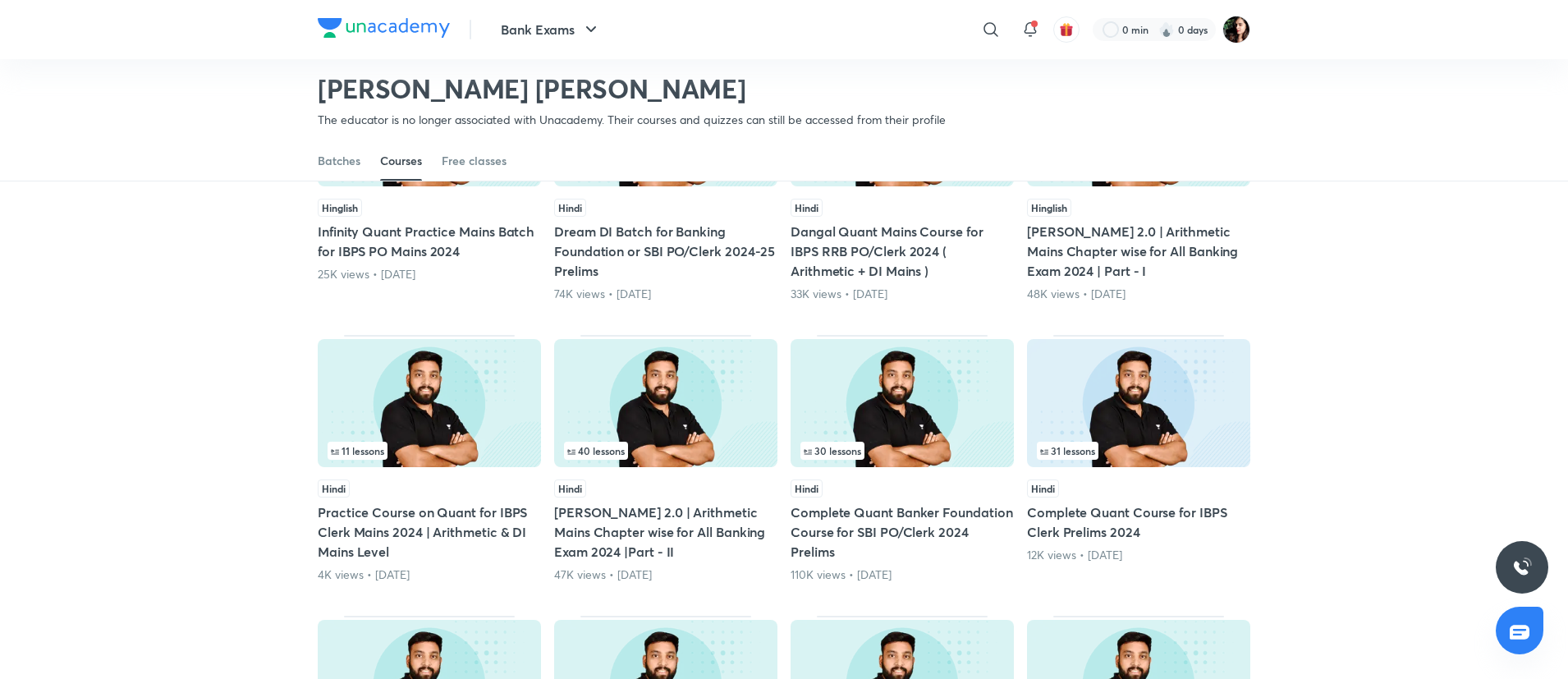
scroll to position [1363, 0]
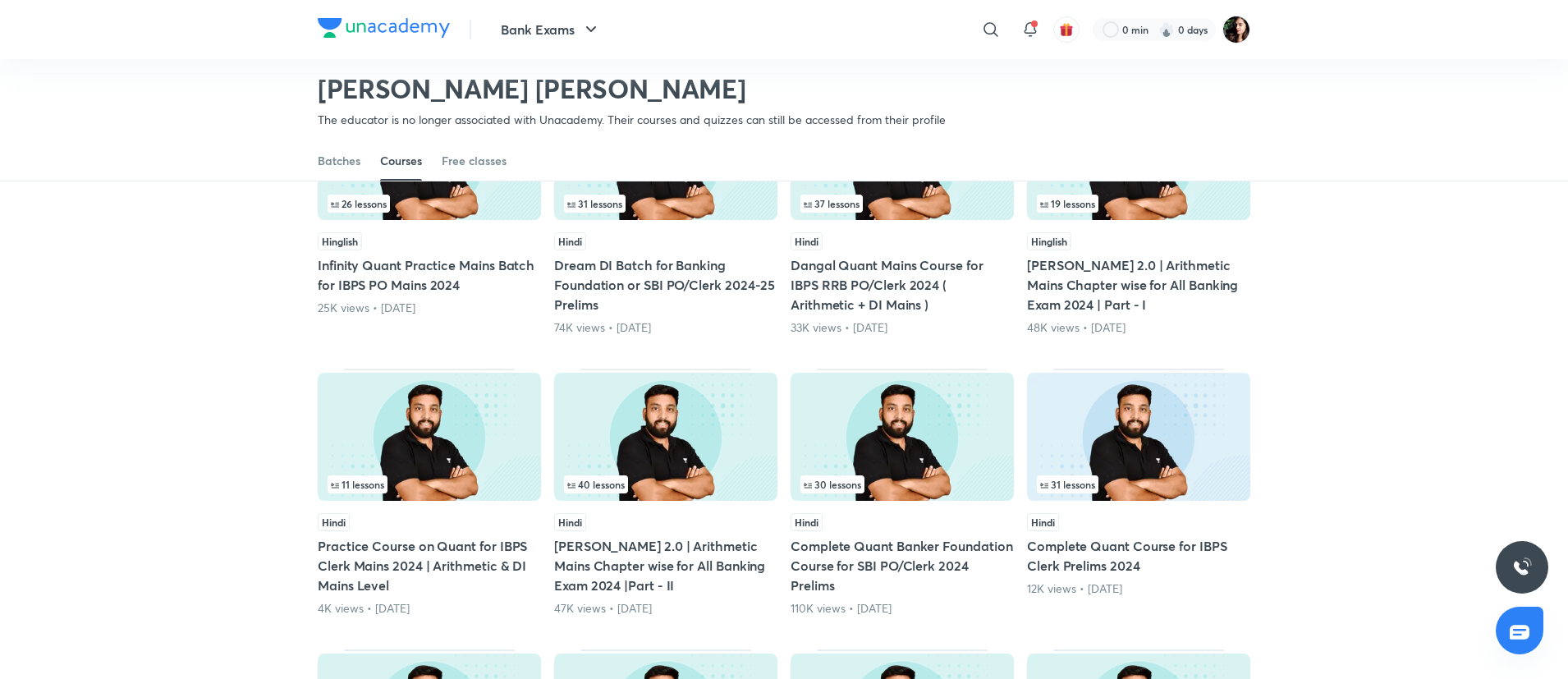
drag, startPoint x: 875, startPoint y: 430, endPoint x: 862, endPoint y: 434, distance: 13.6
click at [862, 434] on img at bounding box center [902, 437] width 224 height 128
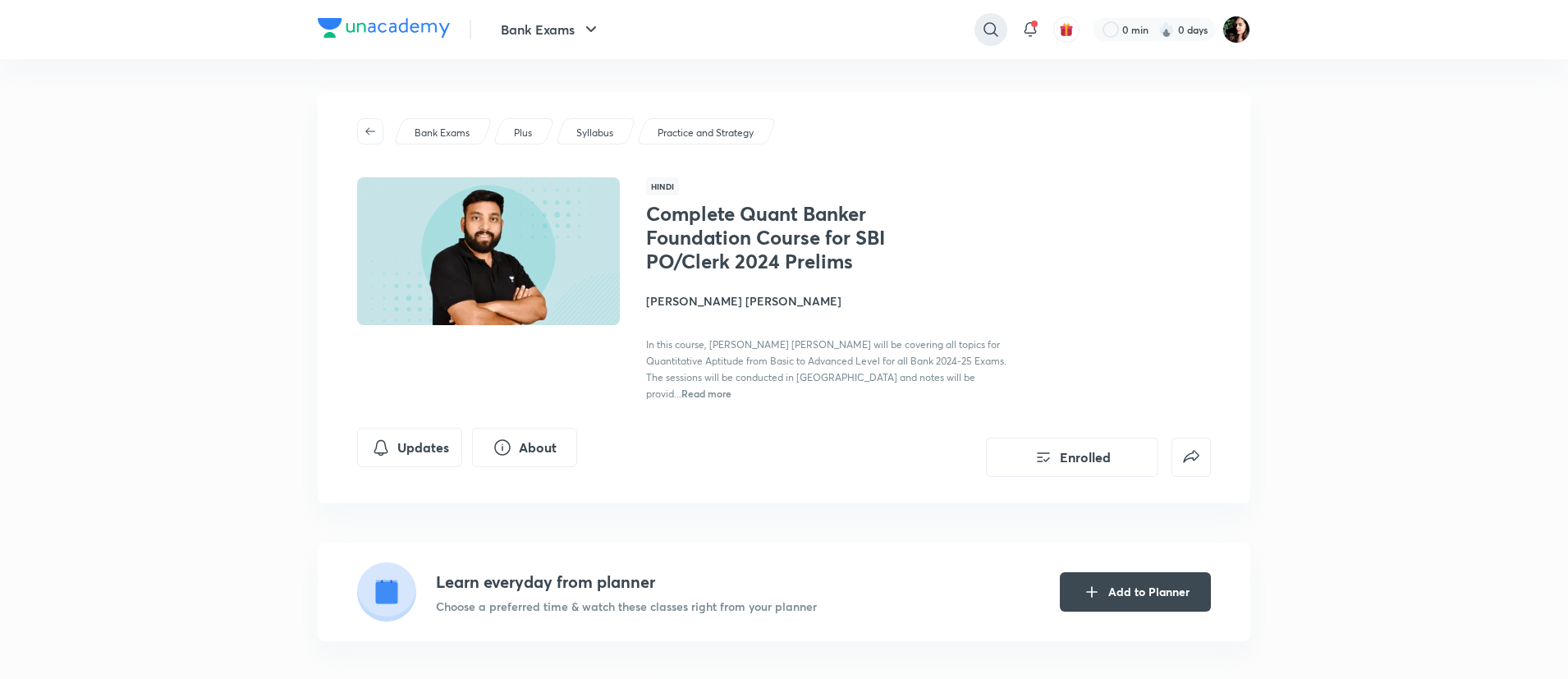
click at [989, 32] on icon at bounding box center [990, 28] width 19 height 19
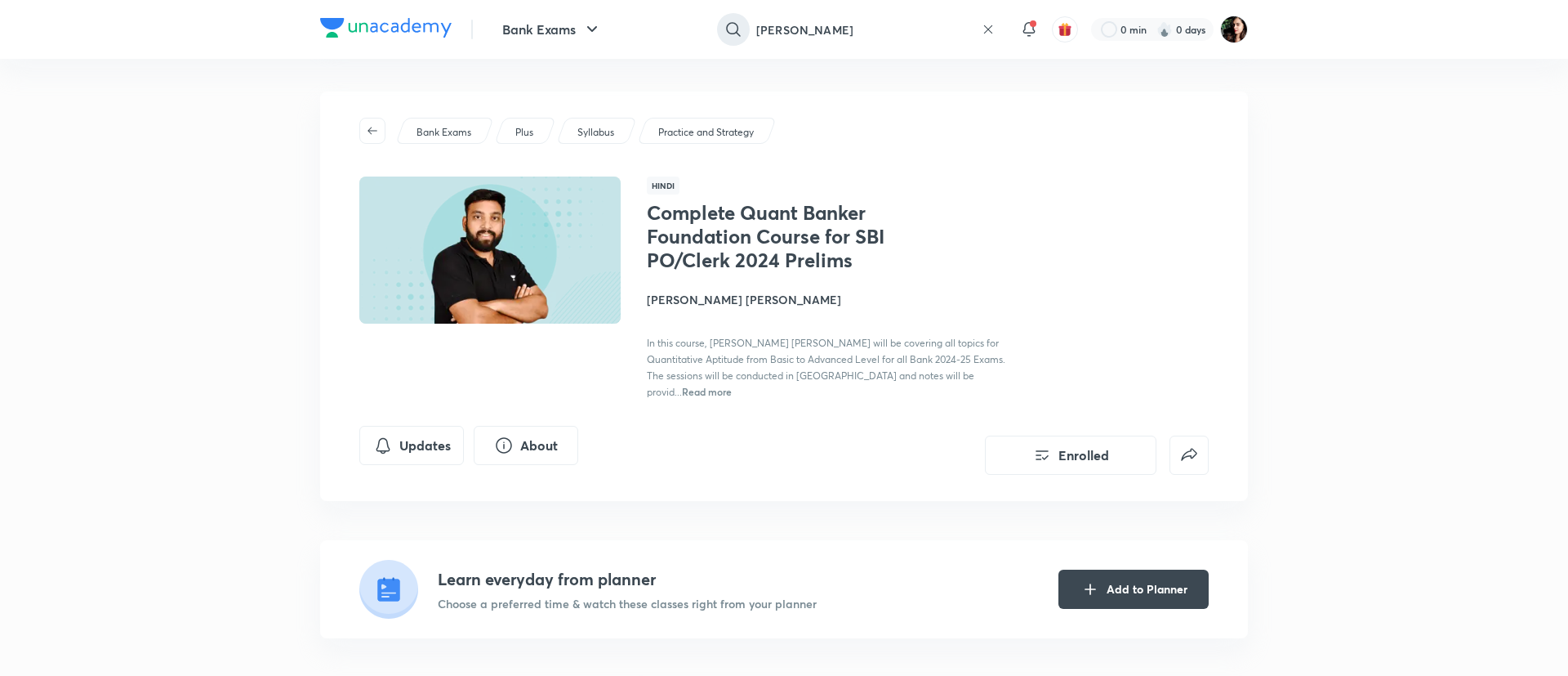
type input "Vishal parihar"
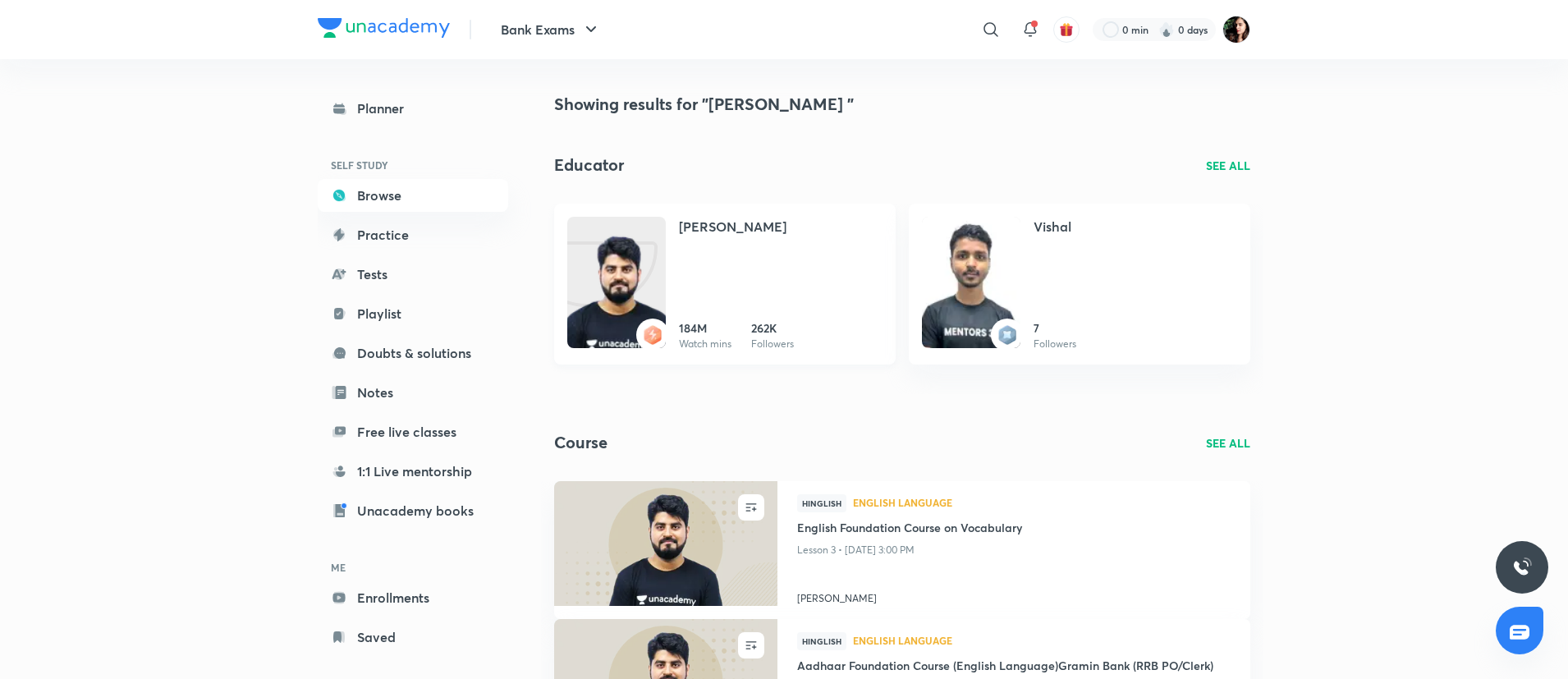
click at [618, 266] on img at bounding box center [616, 298] width 98 height 131
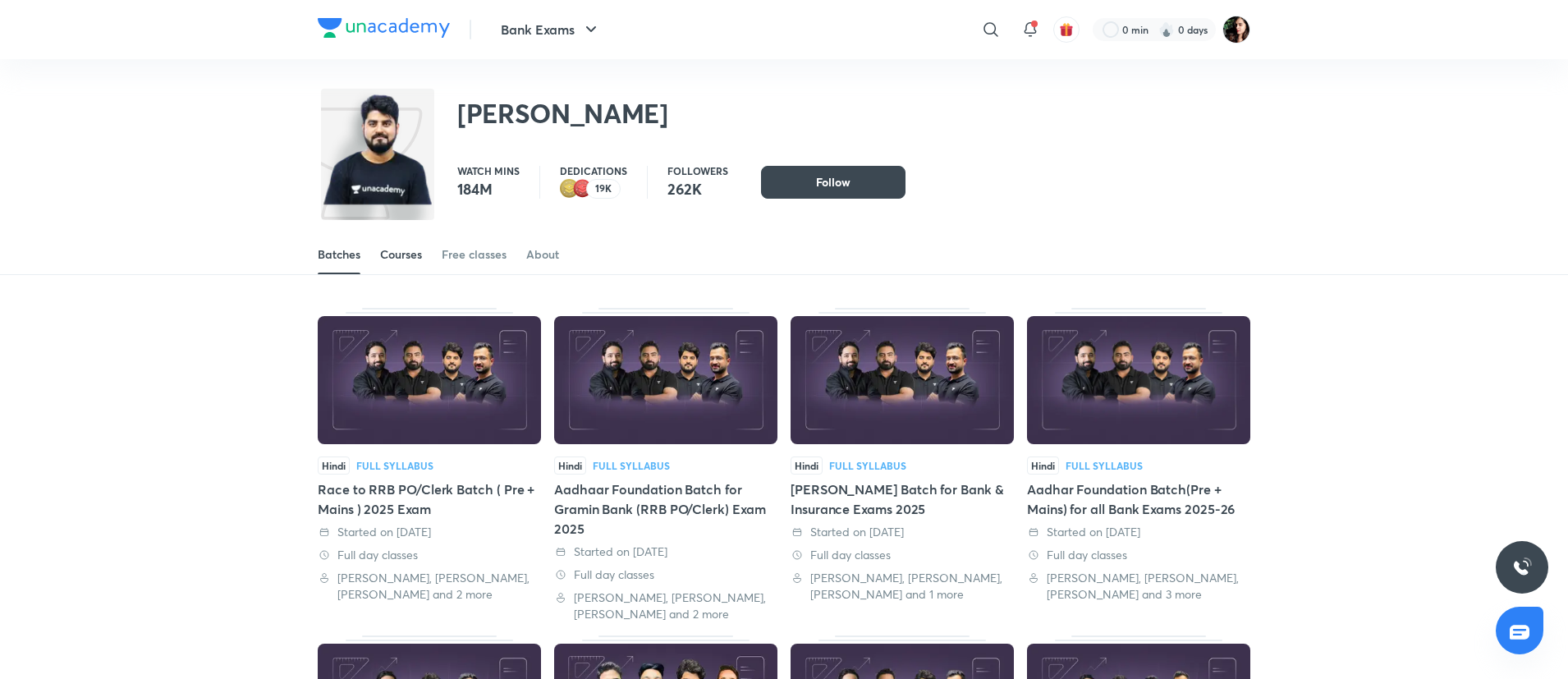
click at [403, 254] on div "Courses" at bounding box center [402, 255] width 42 height 16
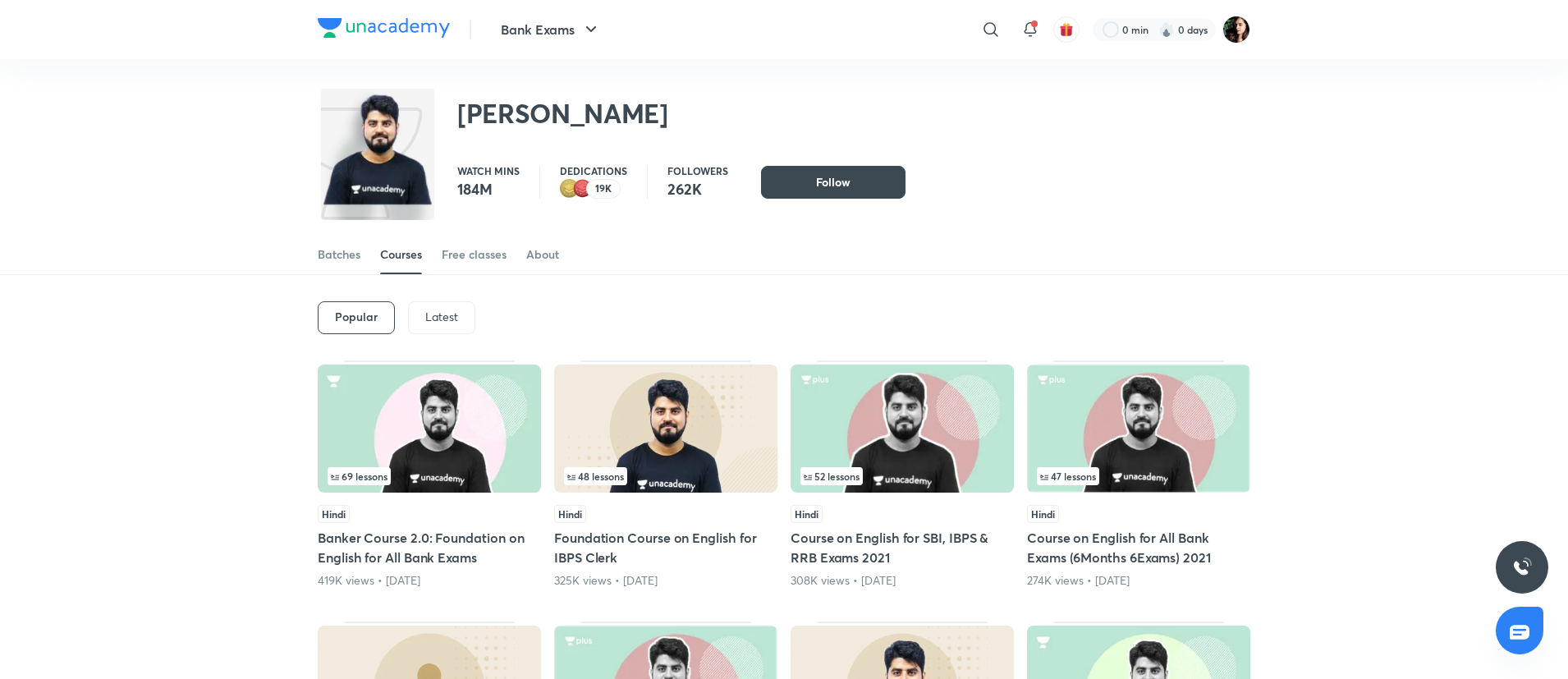
click at [456, 301] on div "Latest" at bounding box center [441, 318] width 67 height 33
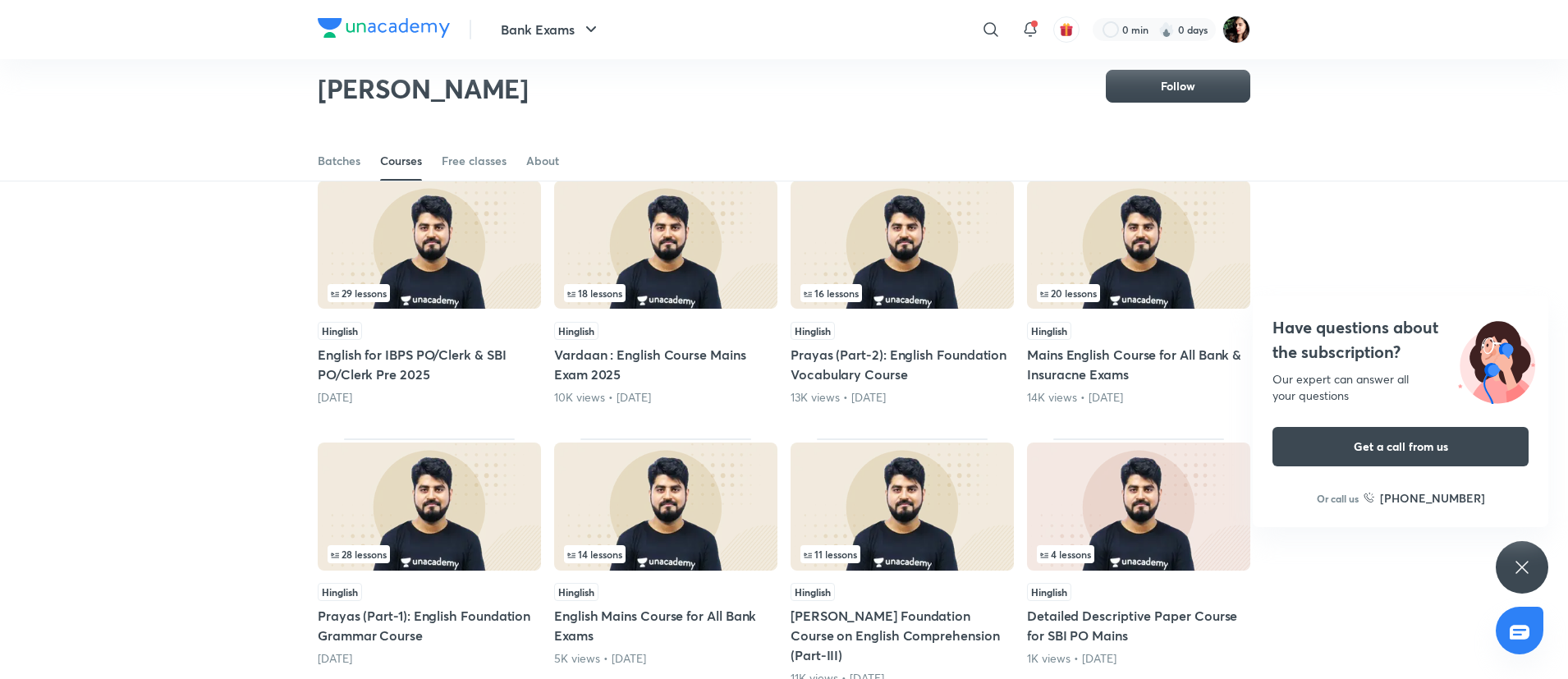
scroll to position [563, 0]
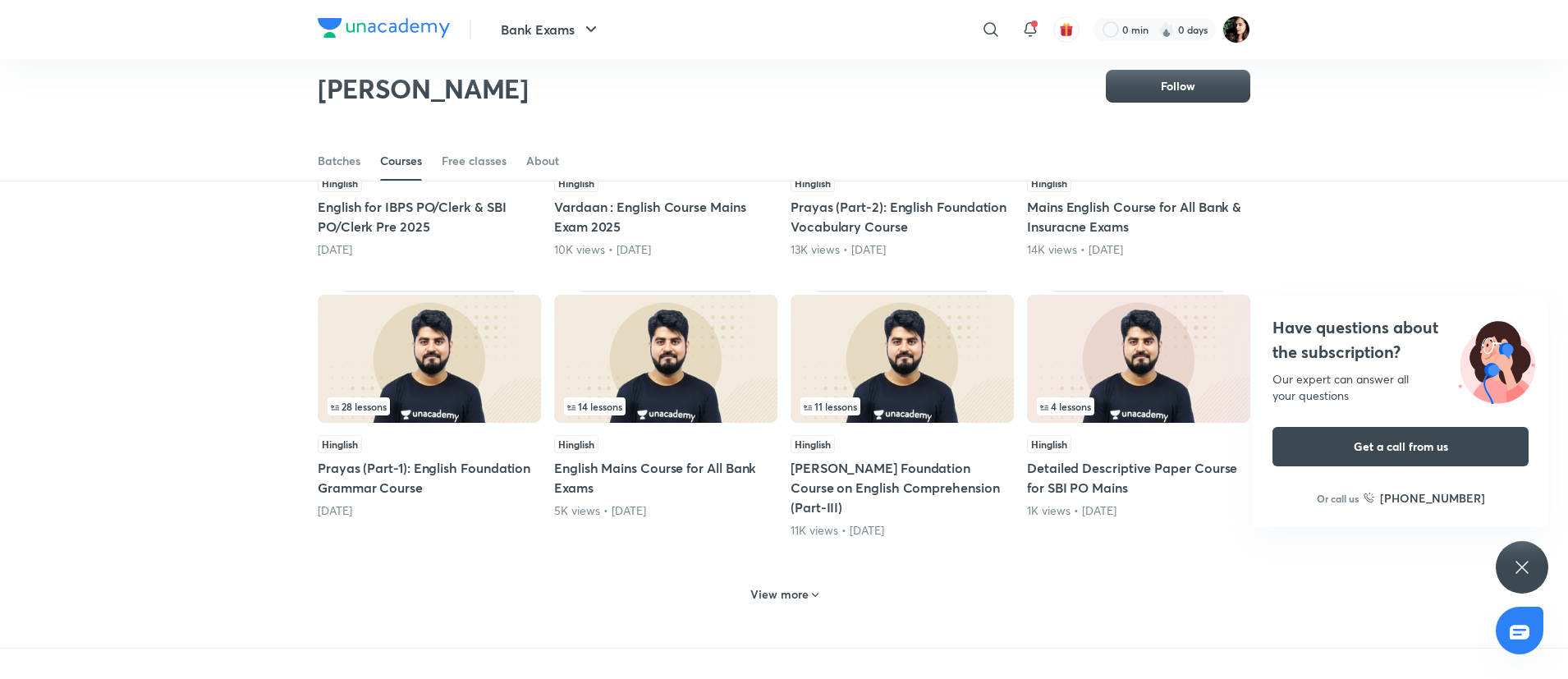
click at [815, 588] on icon at bounding box center [815, 595] width 13 height 13
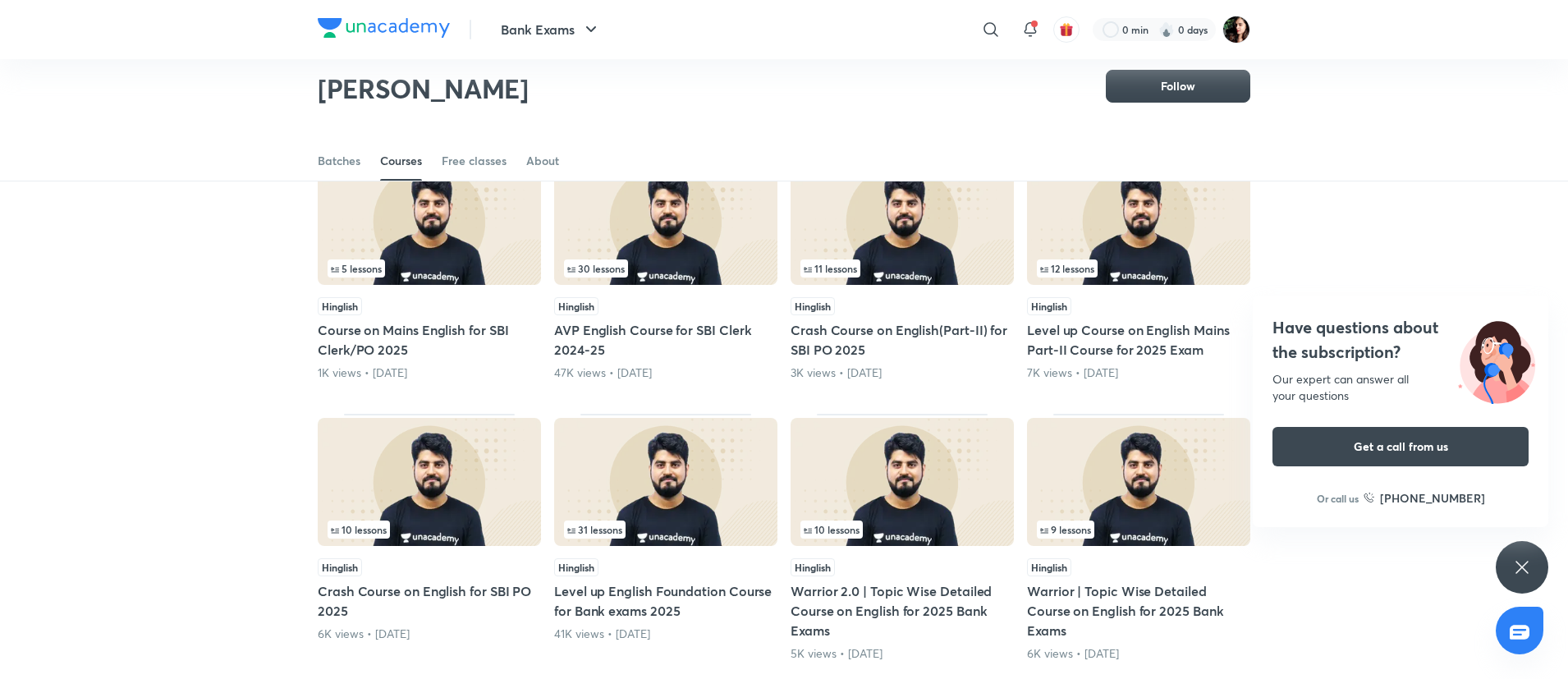
scroll to position [1301, 0]
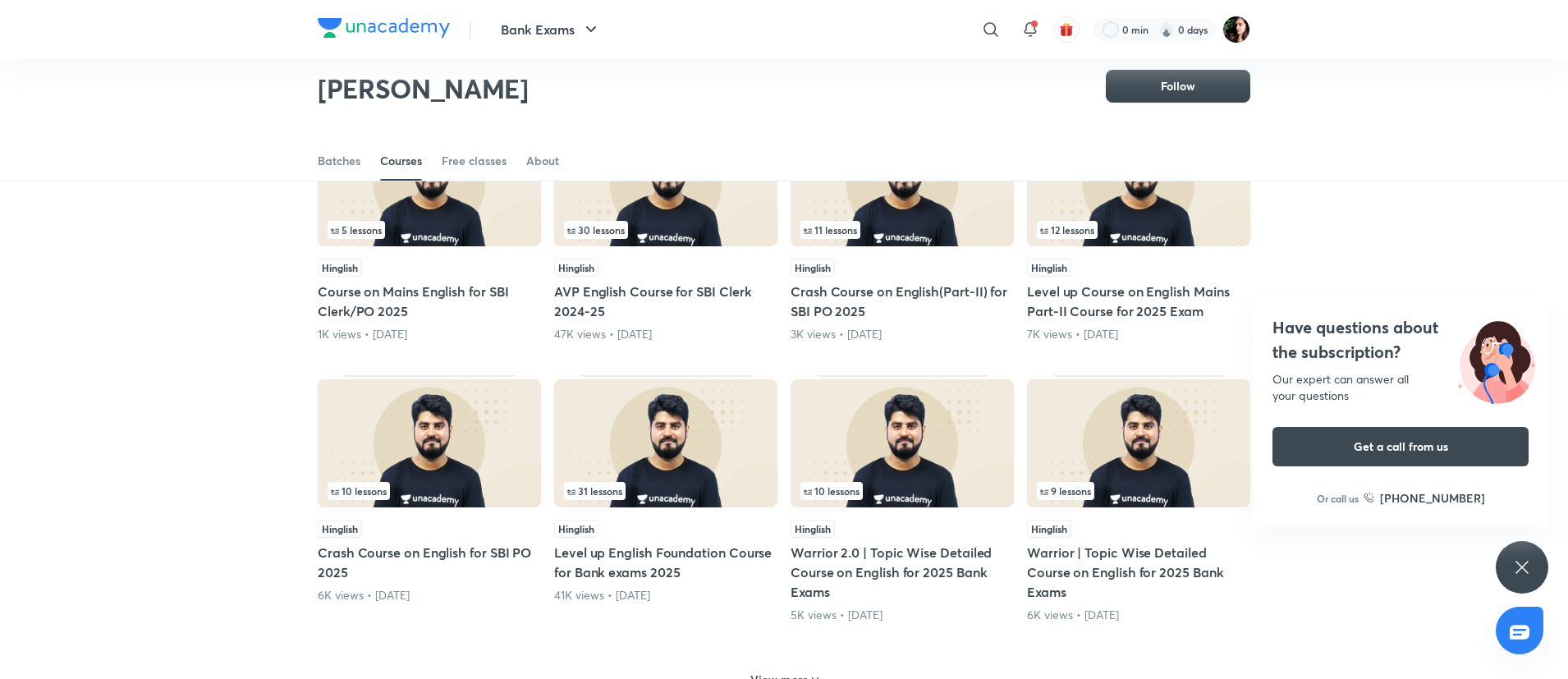
drag, startPoint x: 1530, startPoint y: 571, endPoint x: 1394, endPoint y: 600, distance: 139.1
click at [1529, 570] on icon at bounding box center [1521, 566] width 19 height 19
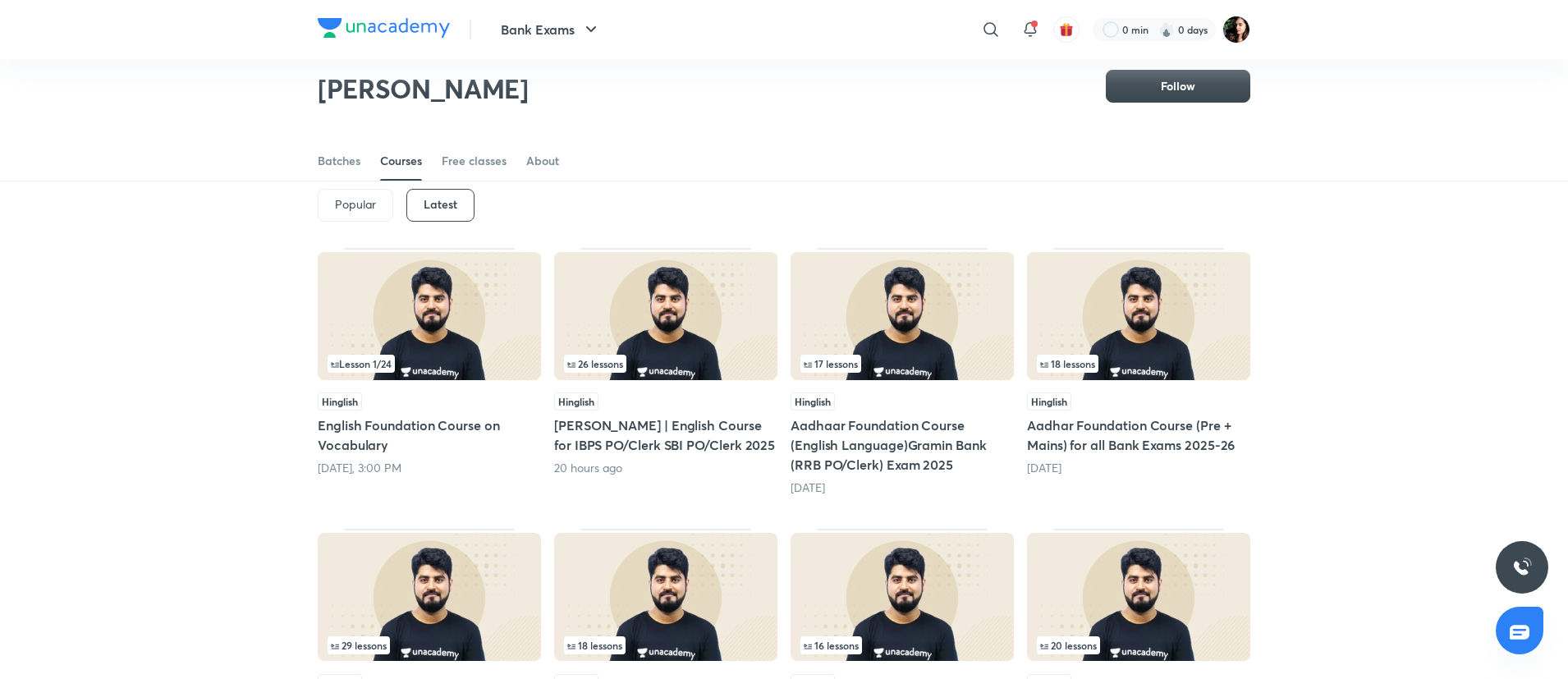
scroll to position [0, 0]
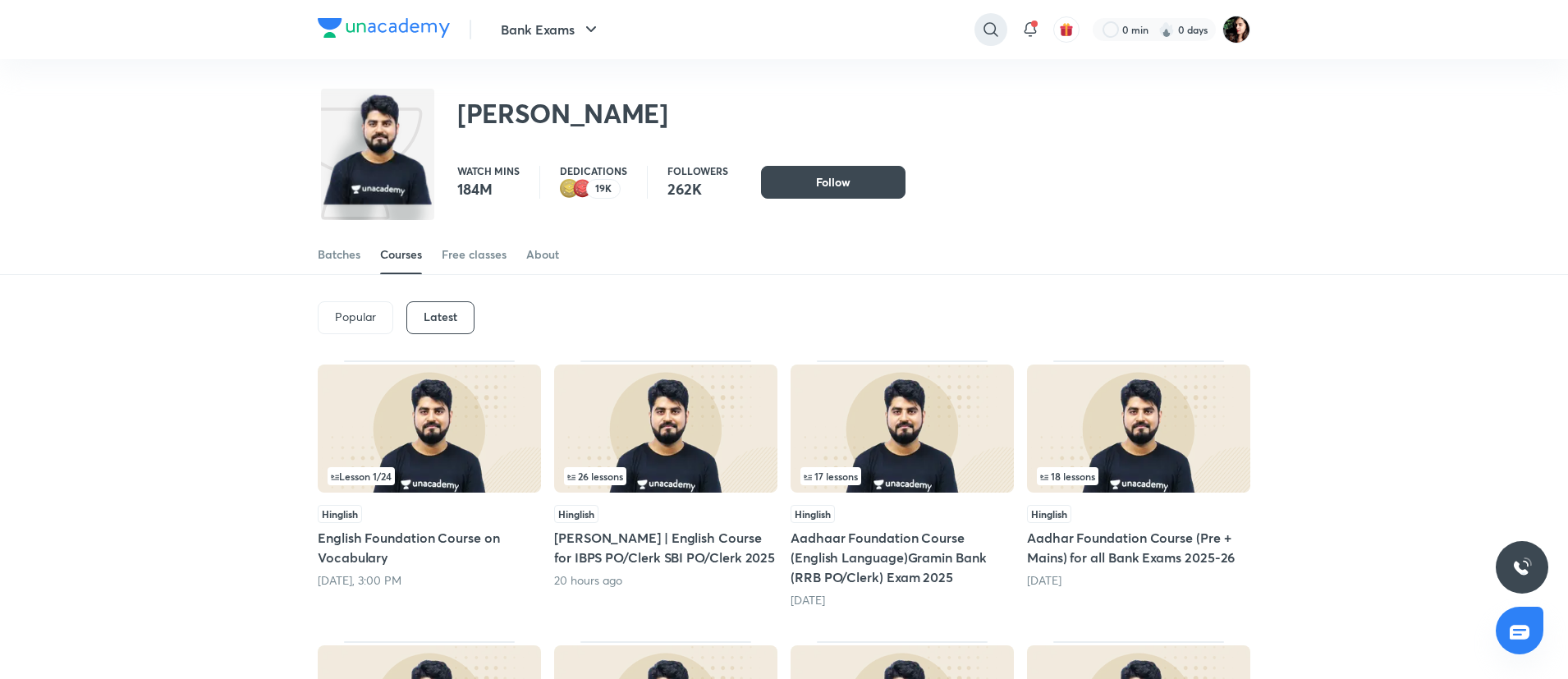
click at [987, 33] on icon at bounding box center [990, 28] width 19 height 19
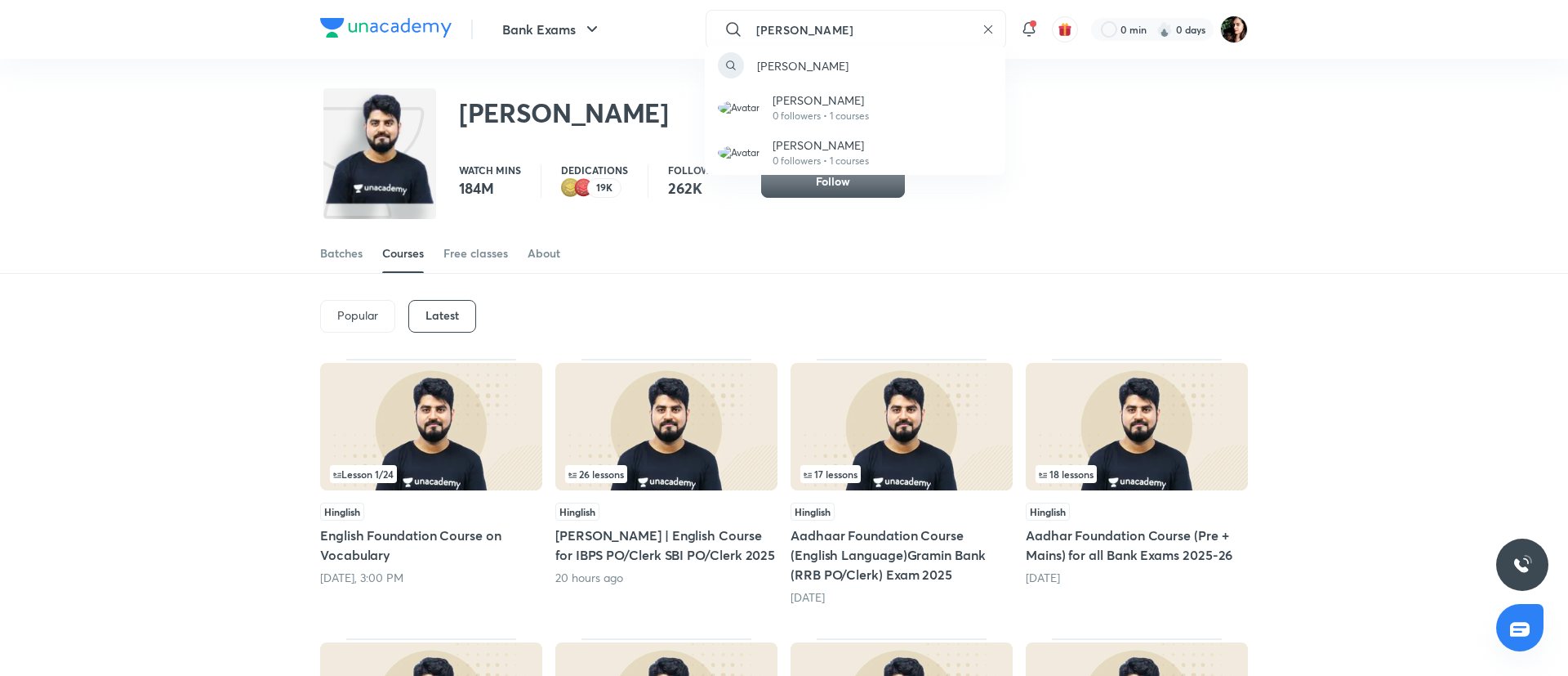
type input "sumit verma"
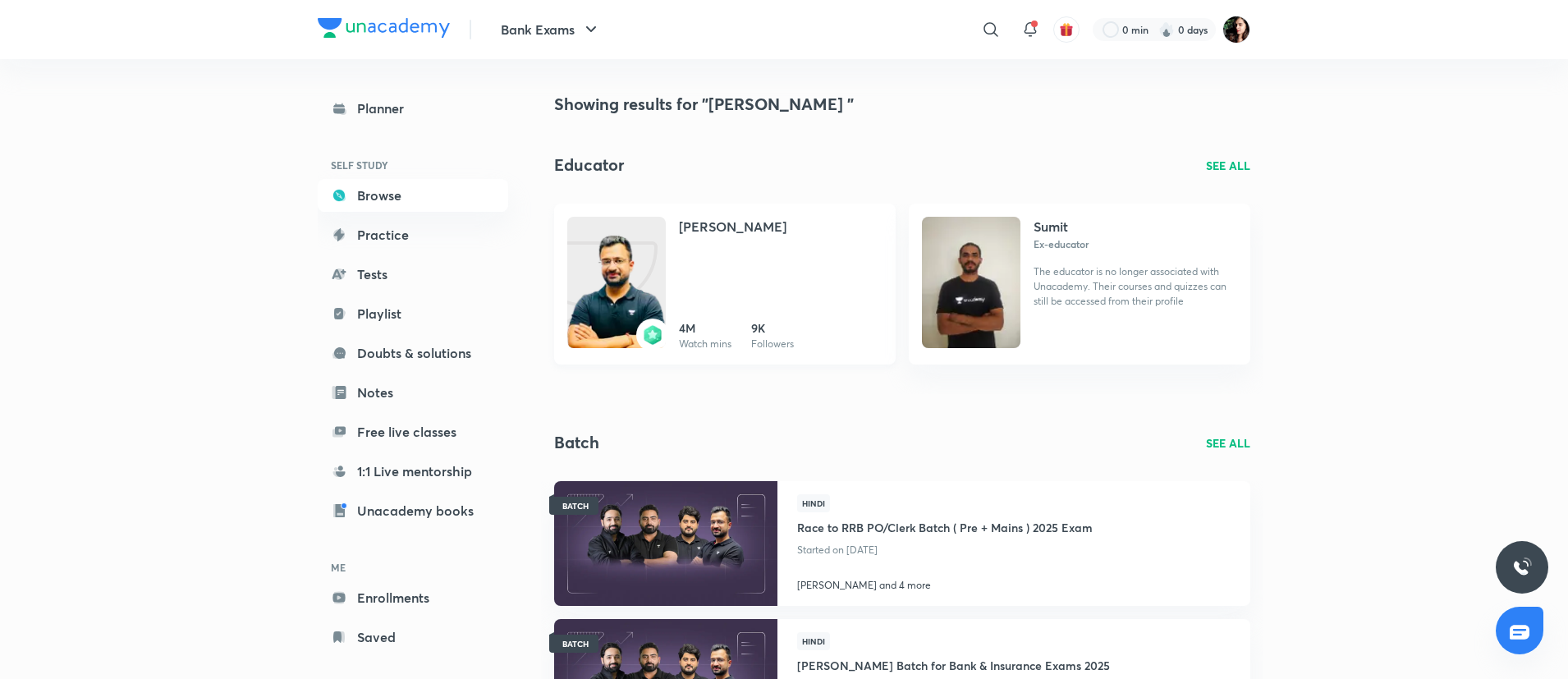
click at [668, 296] on link "Sumit Kumar Verma 4M Watch mins 9K Followers" at bounding box center [724, 284] width 342 height 161
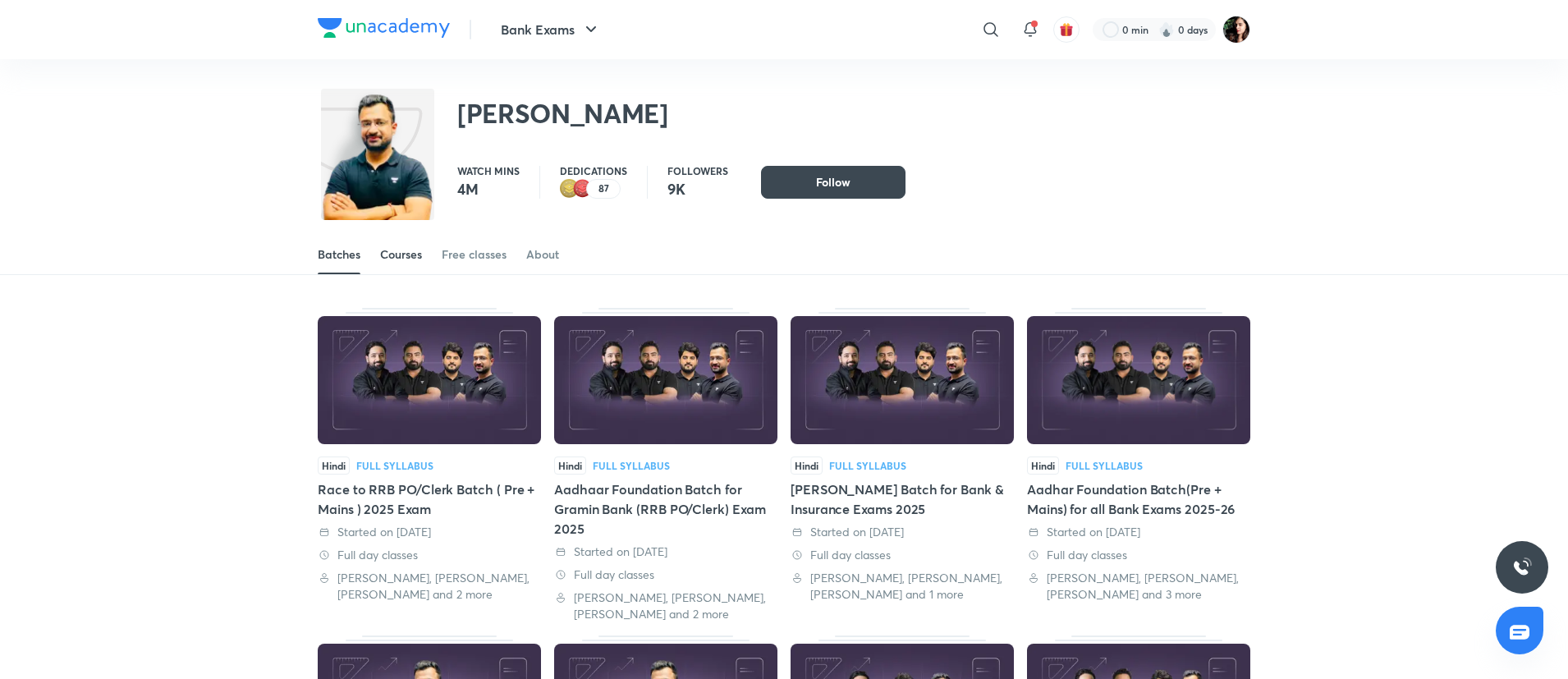
click at [417, 247] on div "Courses" at bounding box center [402, 255] width 42 height 16
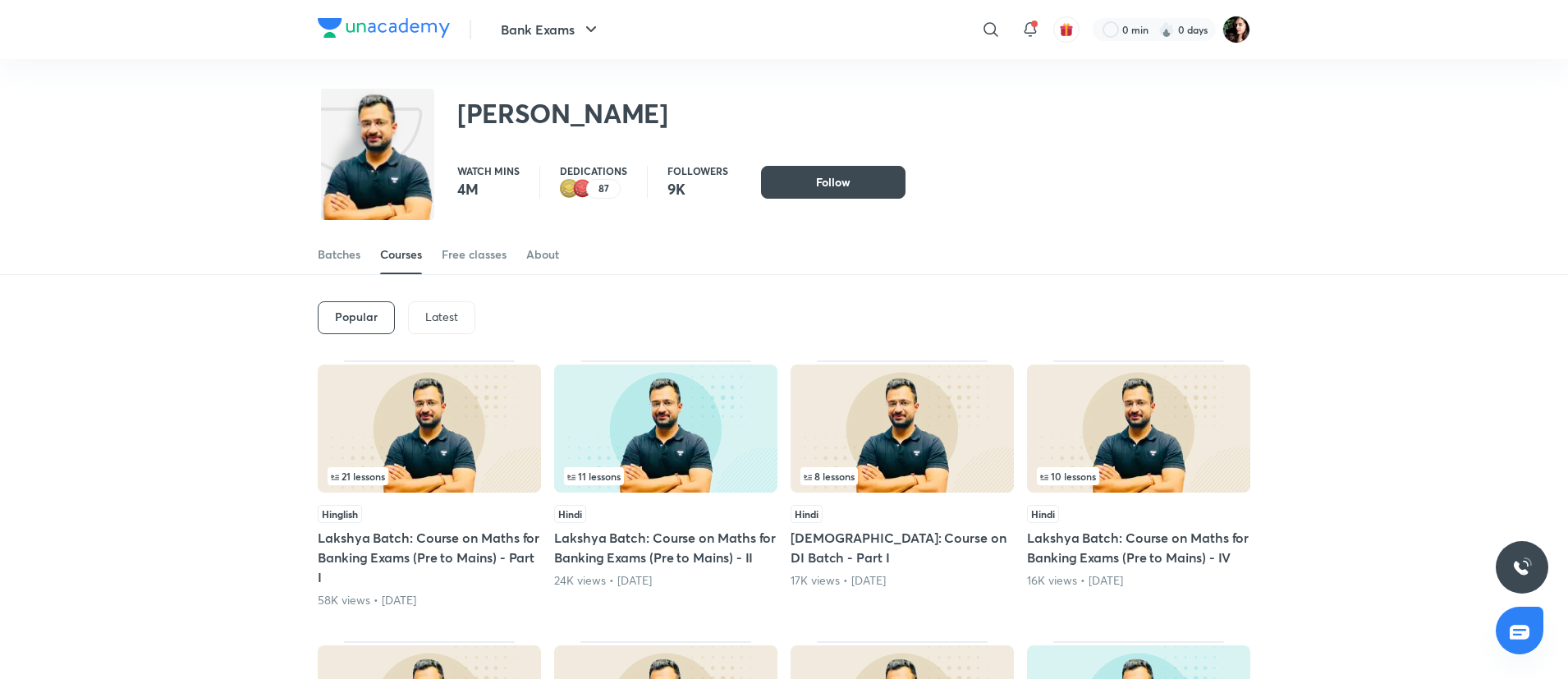
click at [458, 316] on p "Latest" at bounding box center [442, 316] width 33 height 13
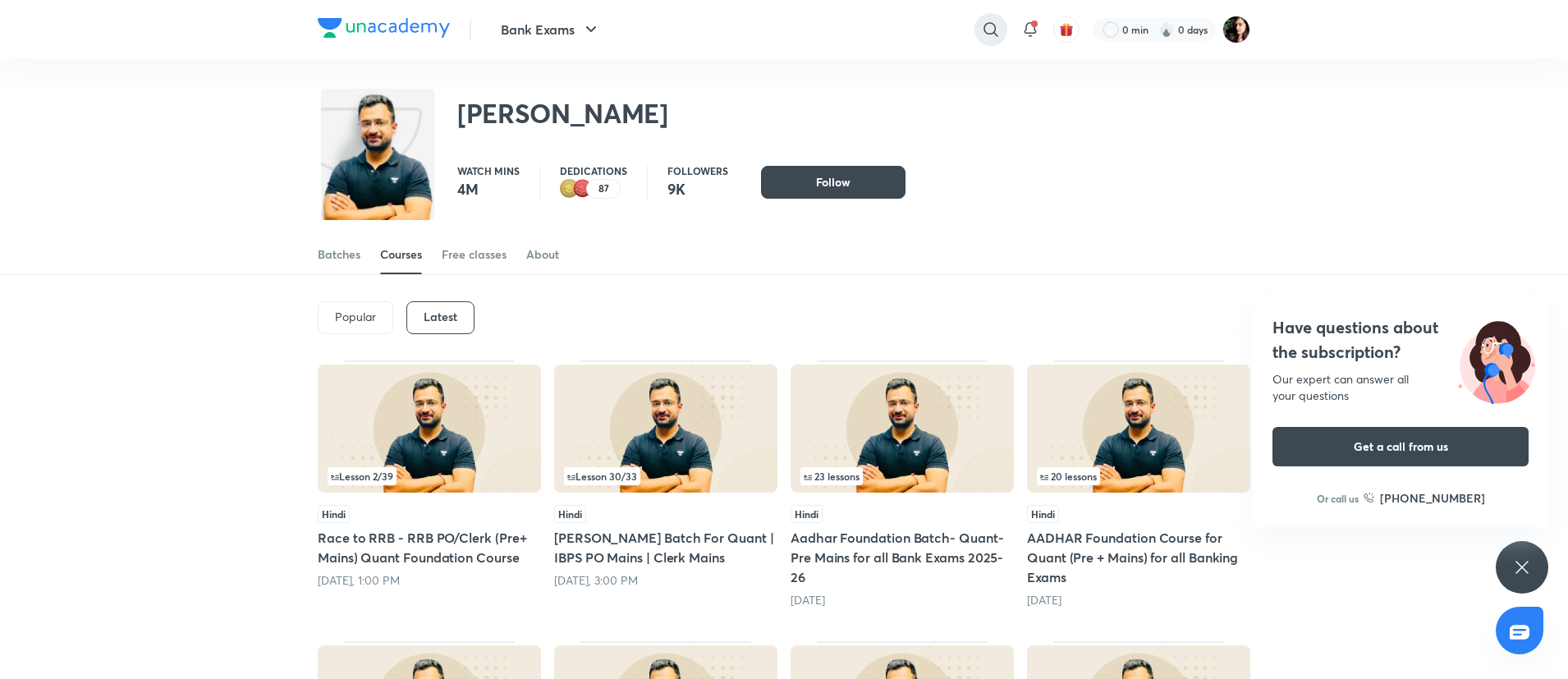
click at [993, 21] on icon at bounding box center [990, 28] width 19 height 19
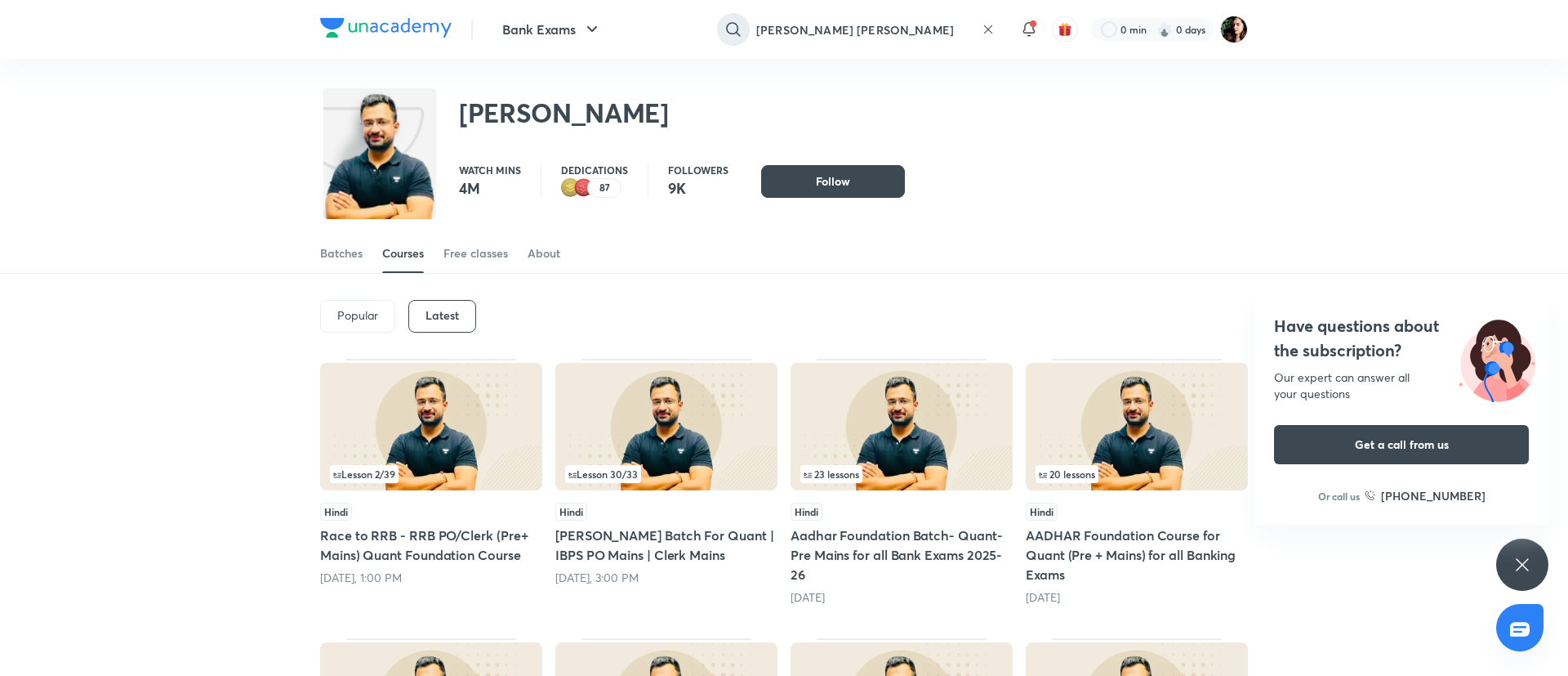
type input "puneet kumar sharema"
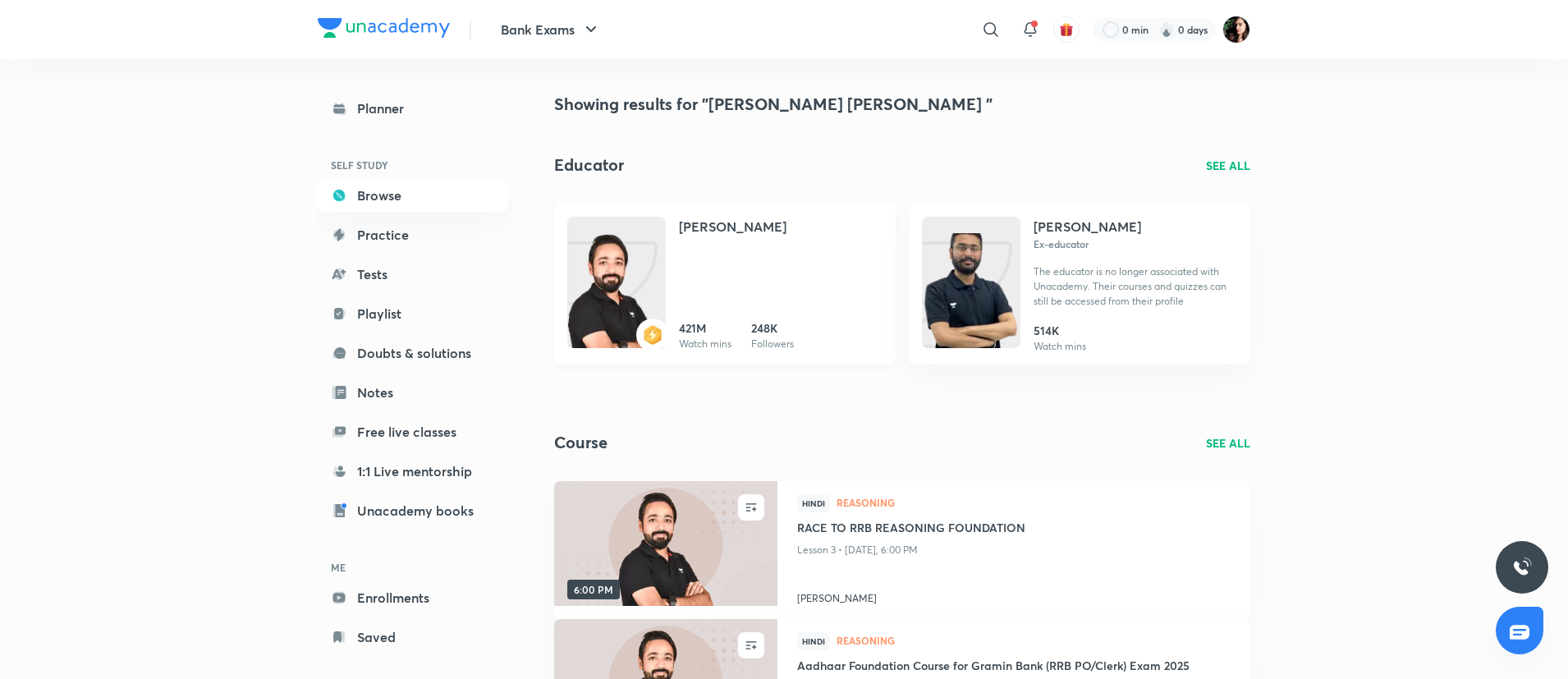
click at [639, 315] on img at bounding box center [616, 298] width 98 height 131
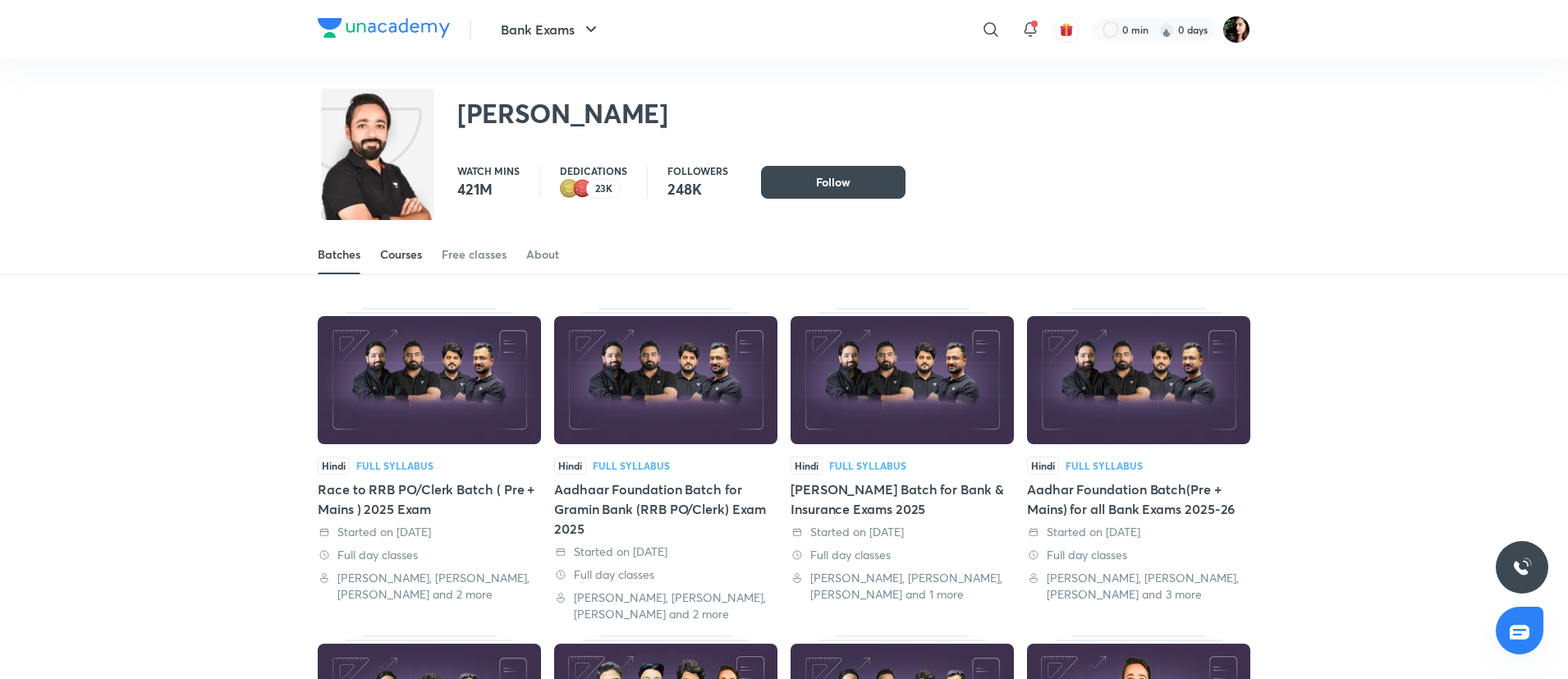
click at [408, 251] on div "Courses" at bounding box center [402, 255] width 42 height 16
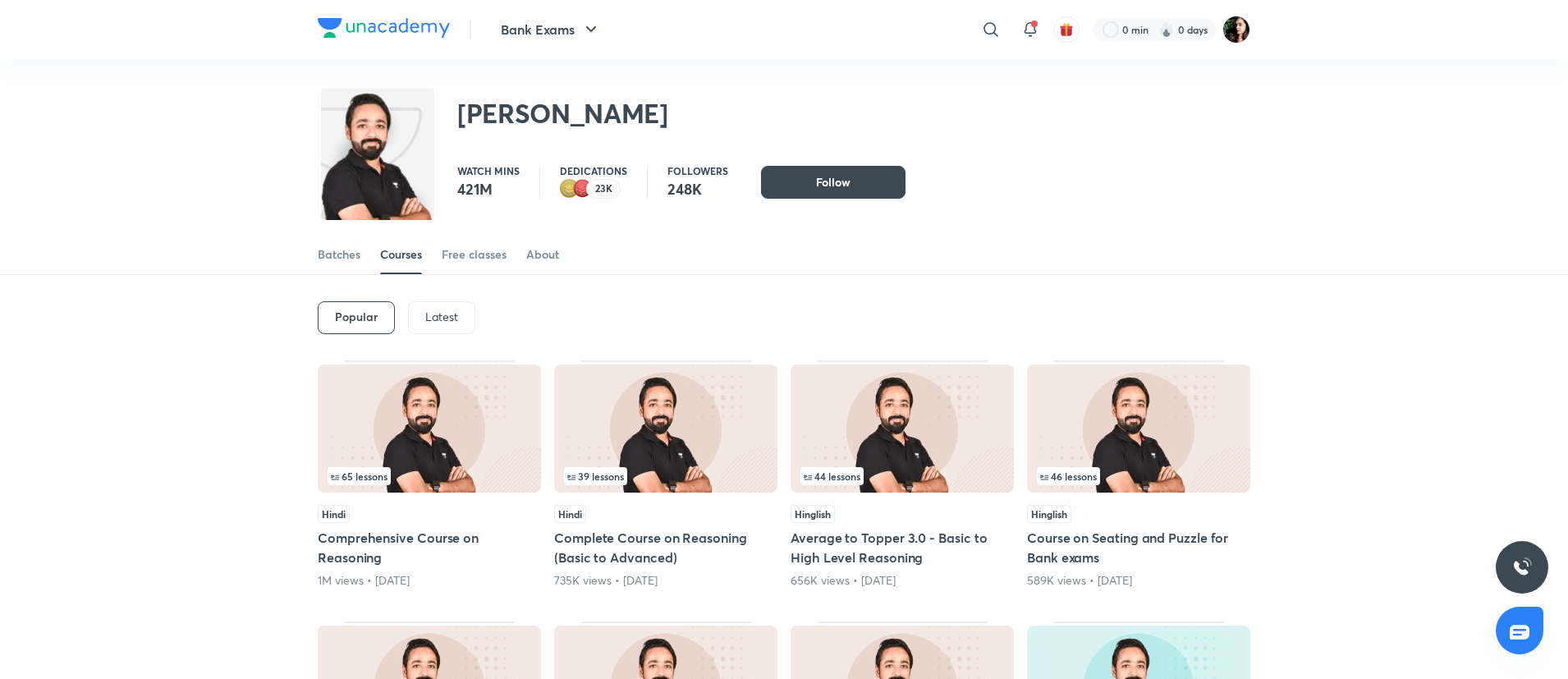
click at [459, 315] on div "Latest" at bounding box center [441, 318] width 67 height 33
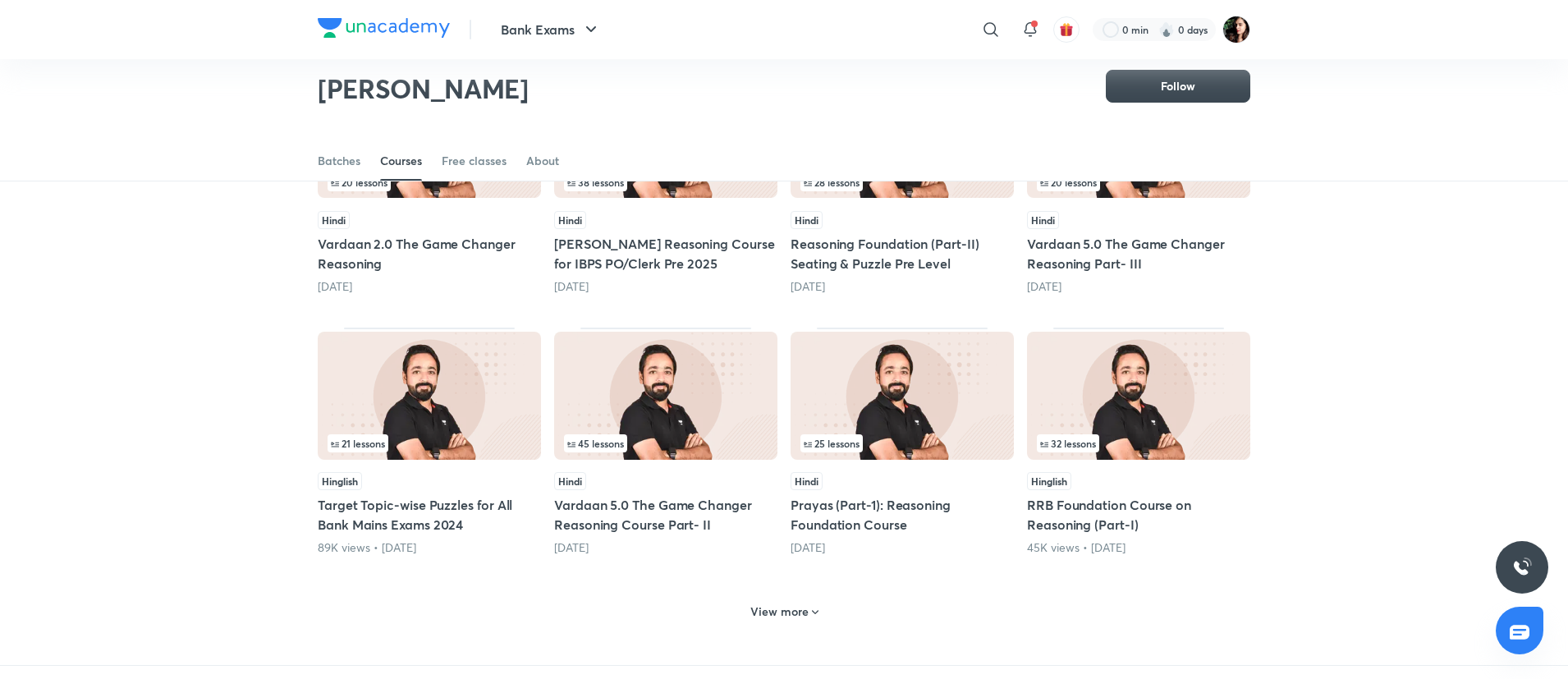
scroll to position [563, 0]
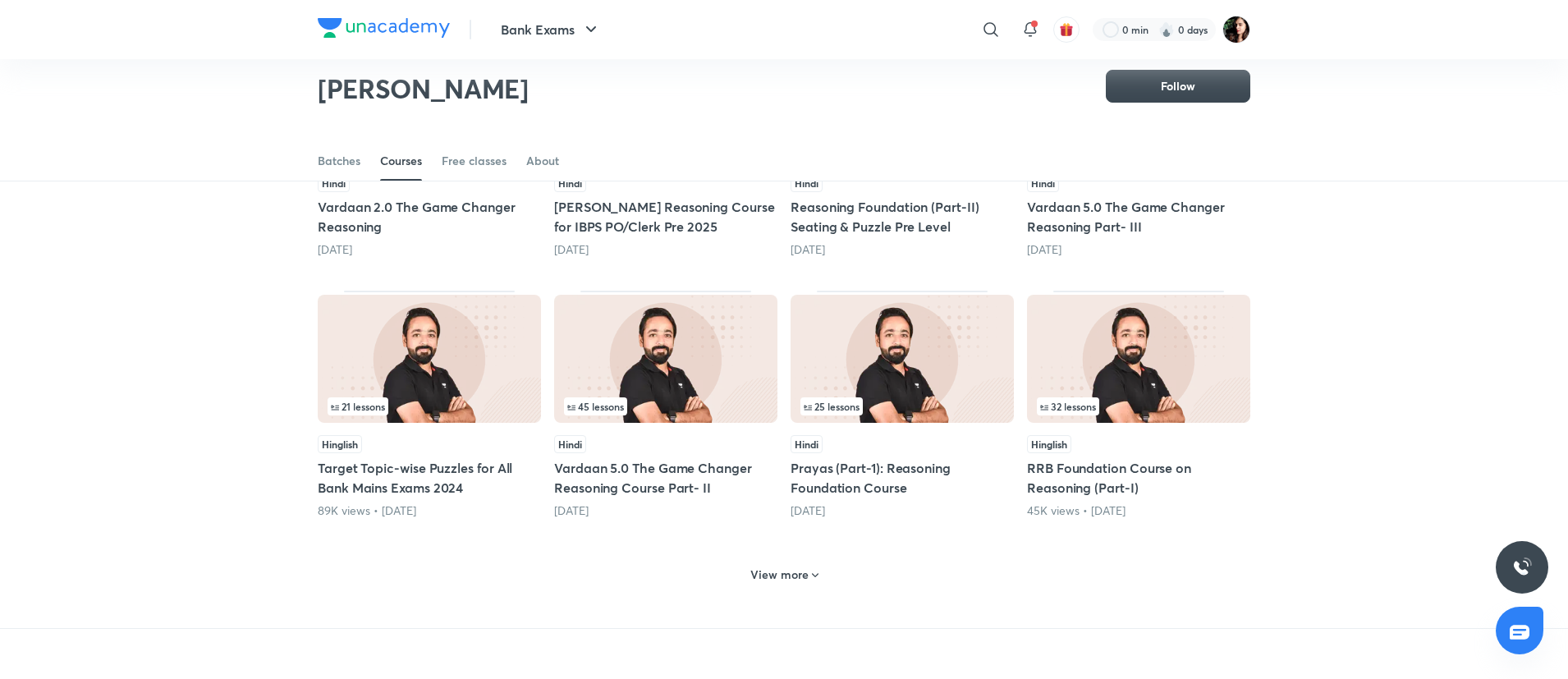
click at [783, 578] on h6 "View more" at bounding box center [779, 575] width 59 height 16
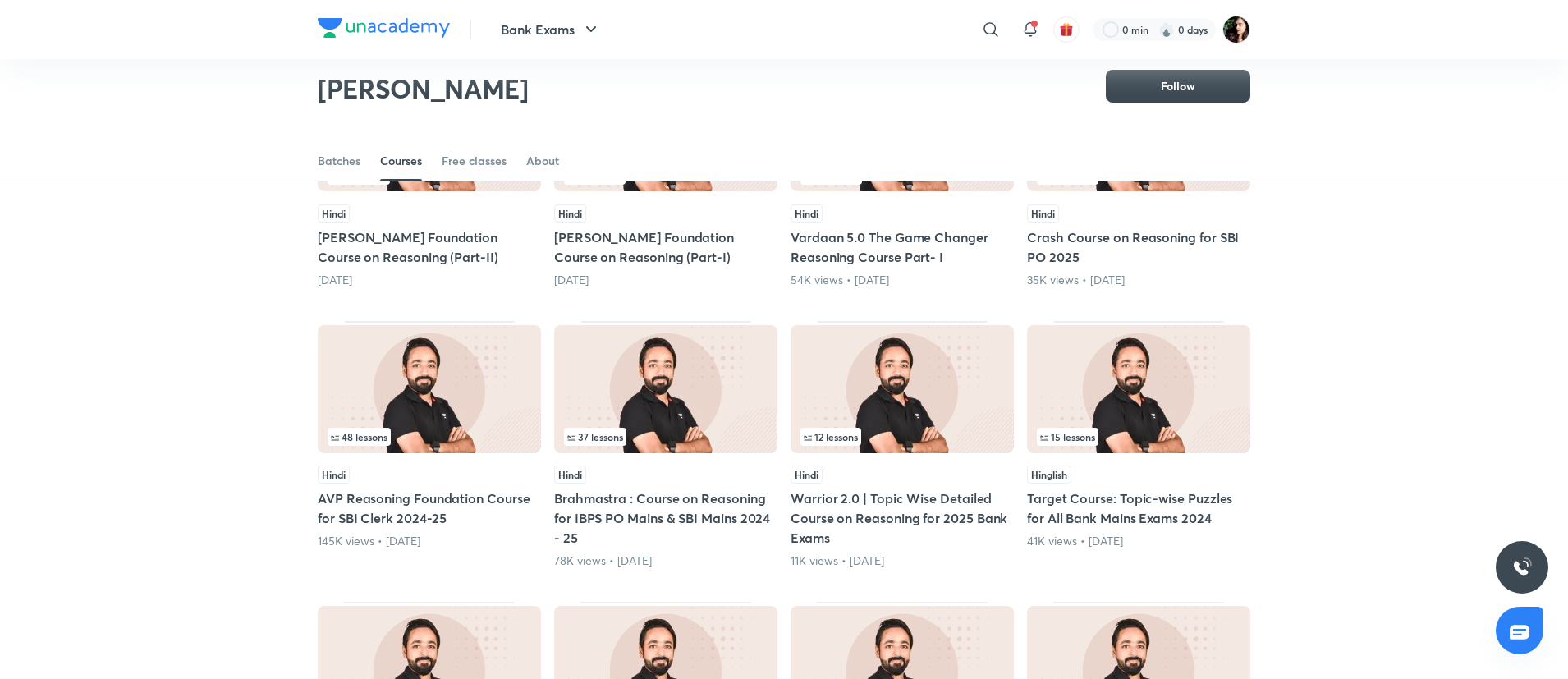
scroll to position [1301, 0]
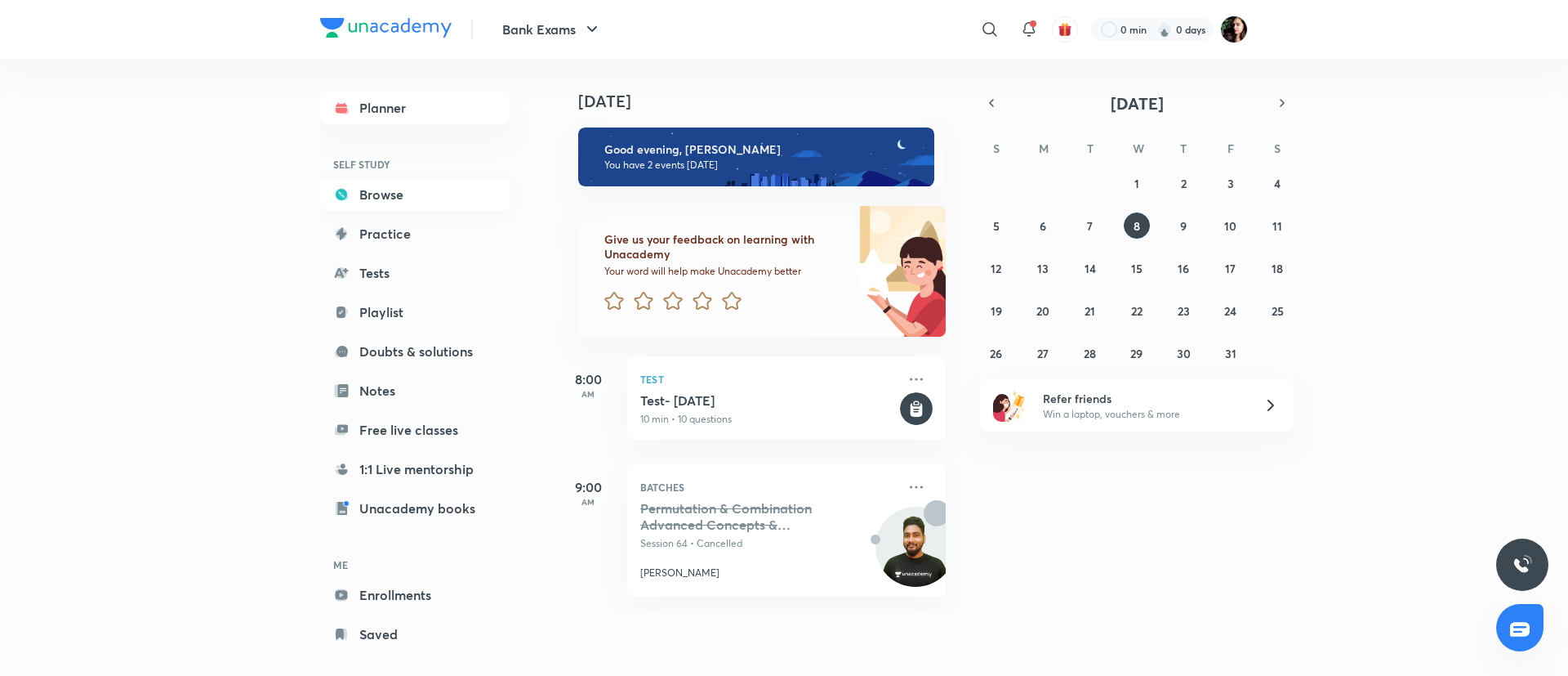
click at [424, 194] on link "Browse" at bounding box center [415, 194] width 190 height 33
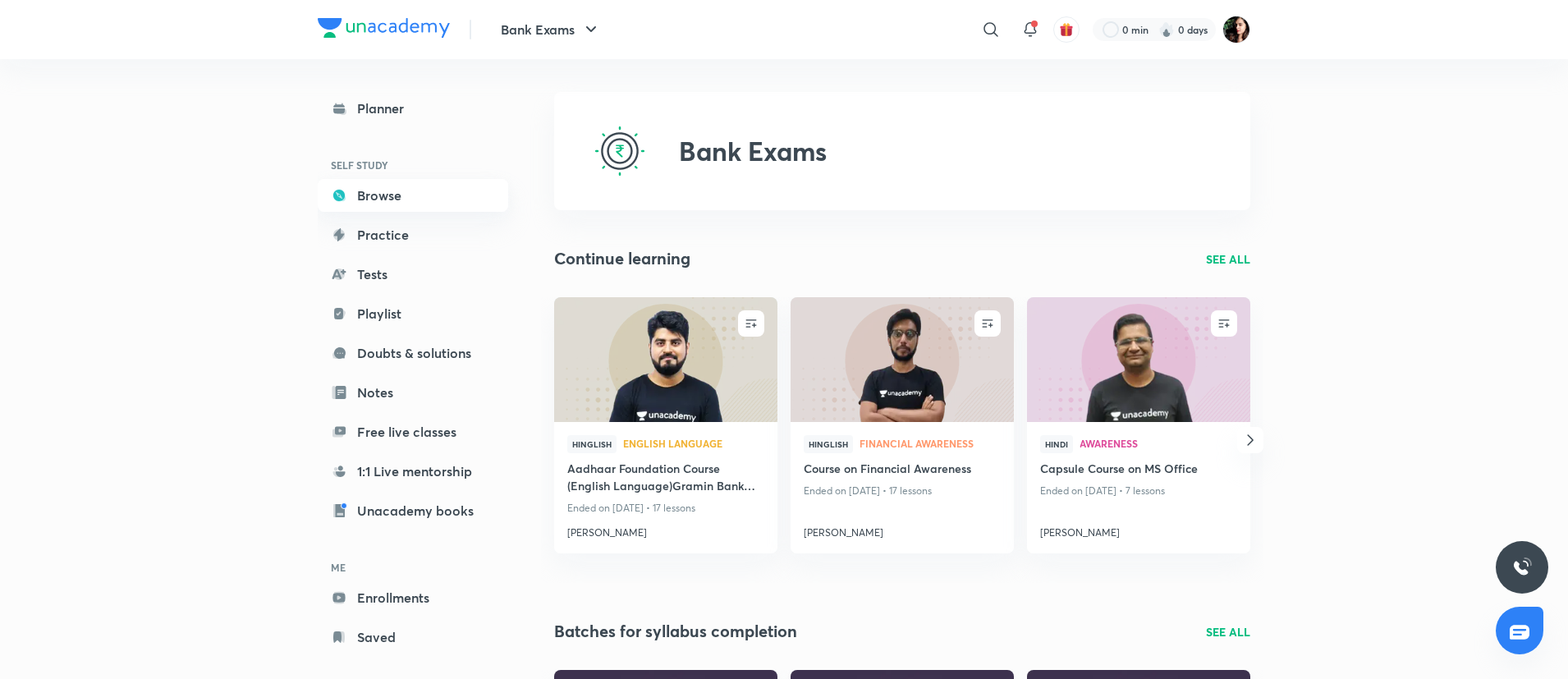
click at [420, 195] on link "Browse" at bounding box center [414, 195] width 191 height 33
click at [419, 187] on link "Browse" at bounding box center [414, 195] width 191 height 33
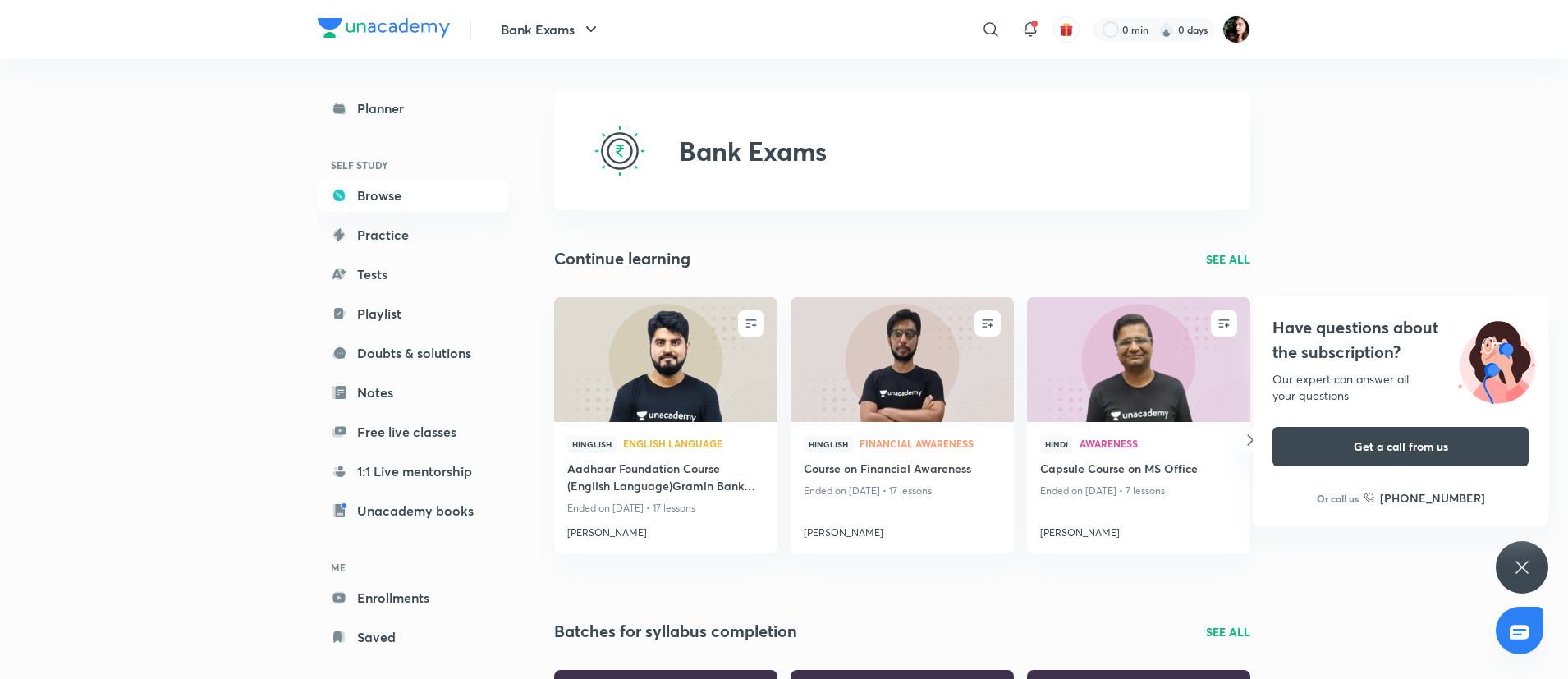
click at [1539, 562] on div "Have questions about the subscription? Our expert can answer all your questions…" at bounding box center [1522, 566] width 52 height 52
